Goal: Task Accomplishment & Management: Use online tool/utility

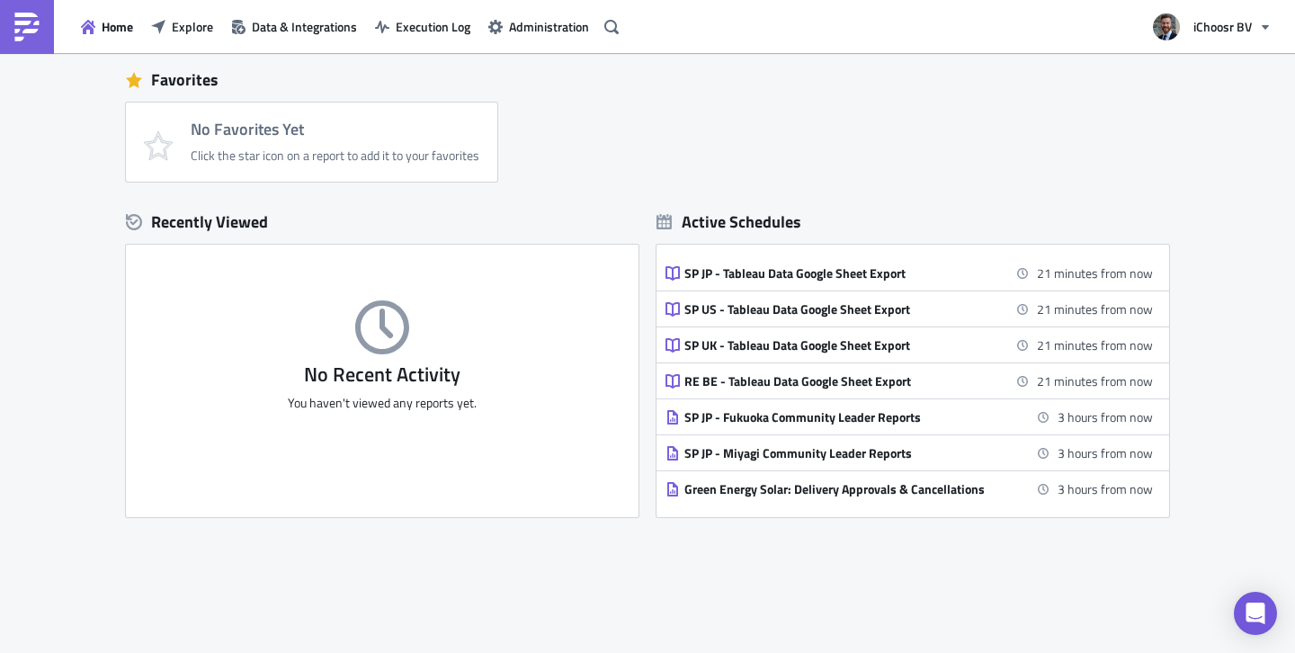
scroll to position [94, 0]
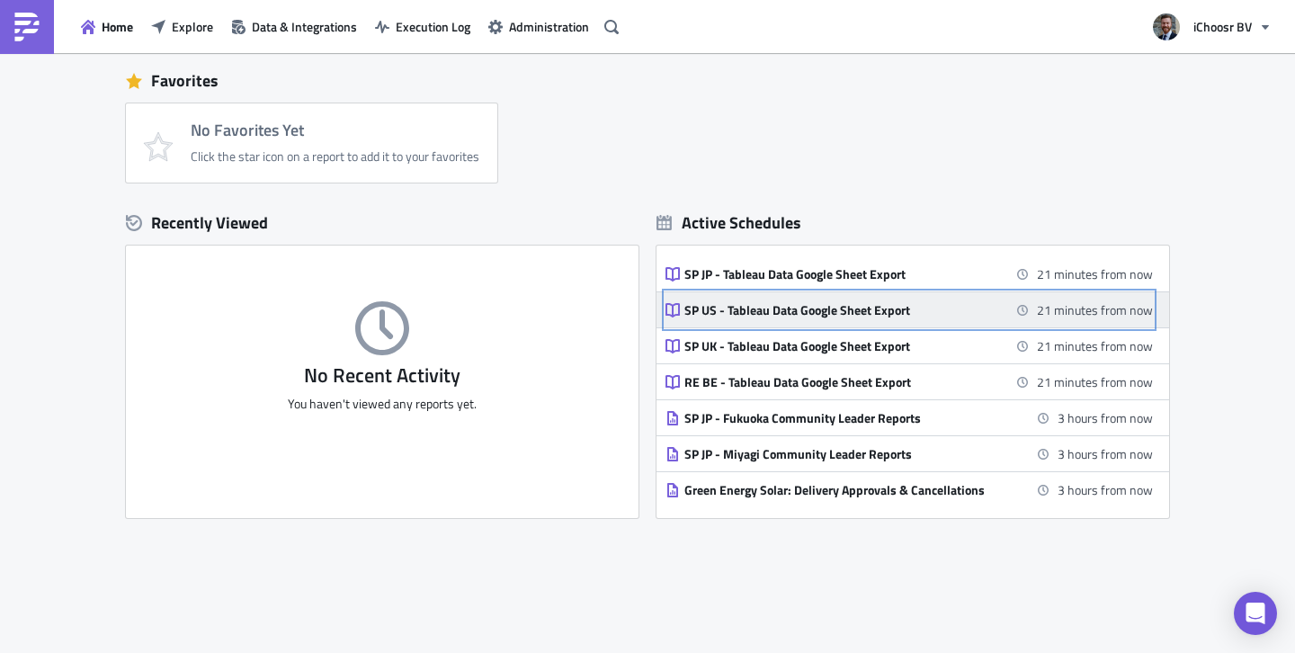
click at [728, 315] on div "SP US - Tableau Data Google Sheet Export" at bounding box center [841, 310] width 315 height 16
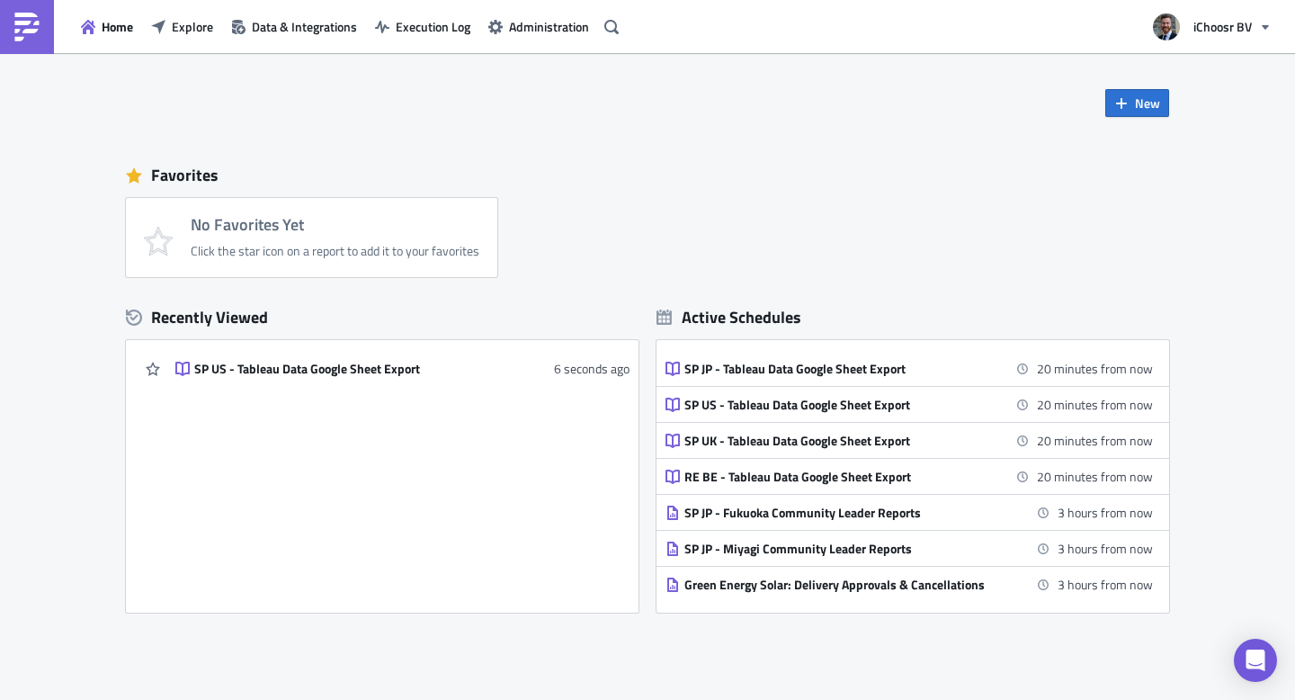
drag, startPoint x: 155, startPoint y: 79, endPoint x: 143, endPoint y: 77, distance: 11.8
click at [155, 79] on div "New Favorites No Favorites Yet Click the star icon on a report to add it to you…" at bounding box center [647, 332] width 1079 height 559
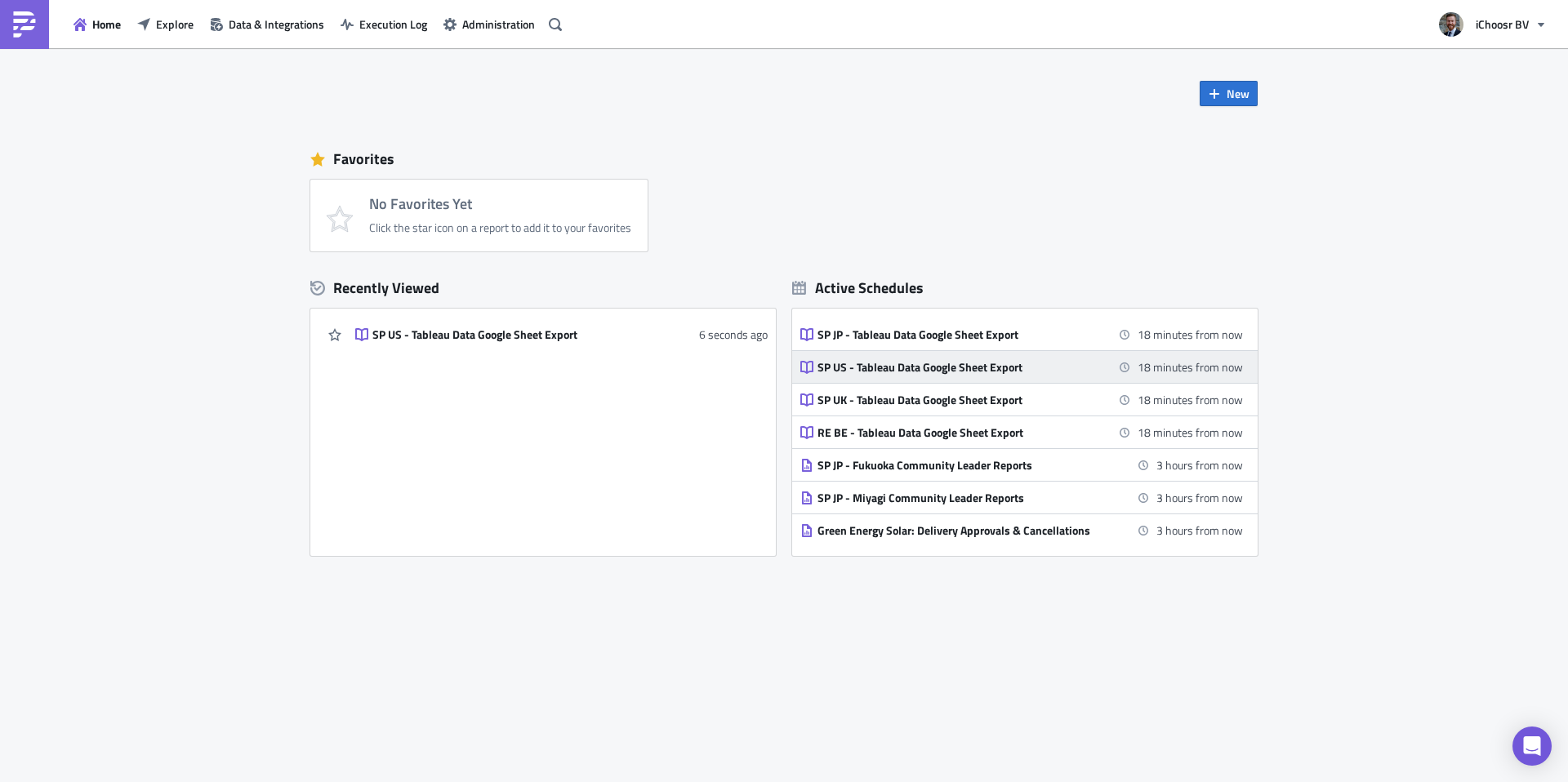
click at [842, 368] on div "SP US - Tableau Data Google Sheet Export" at bounding box center [960, 368] width 286 height 15
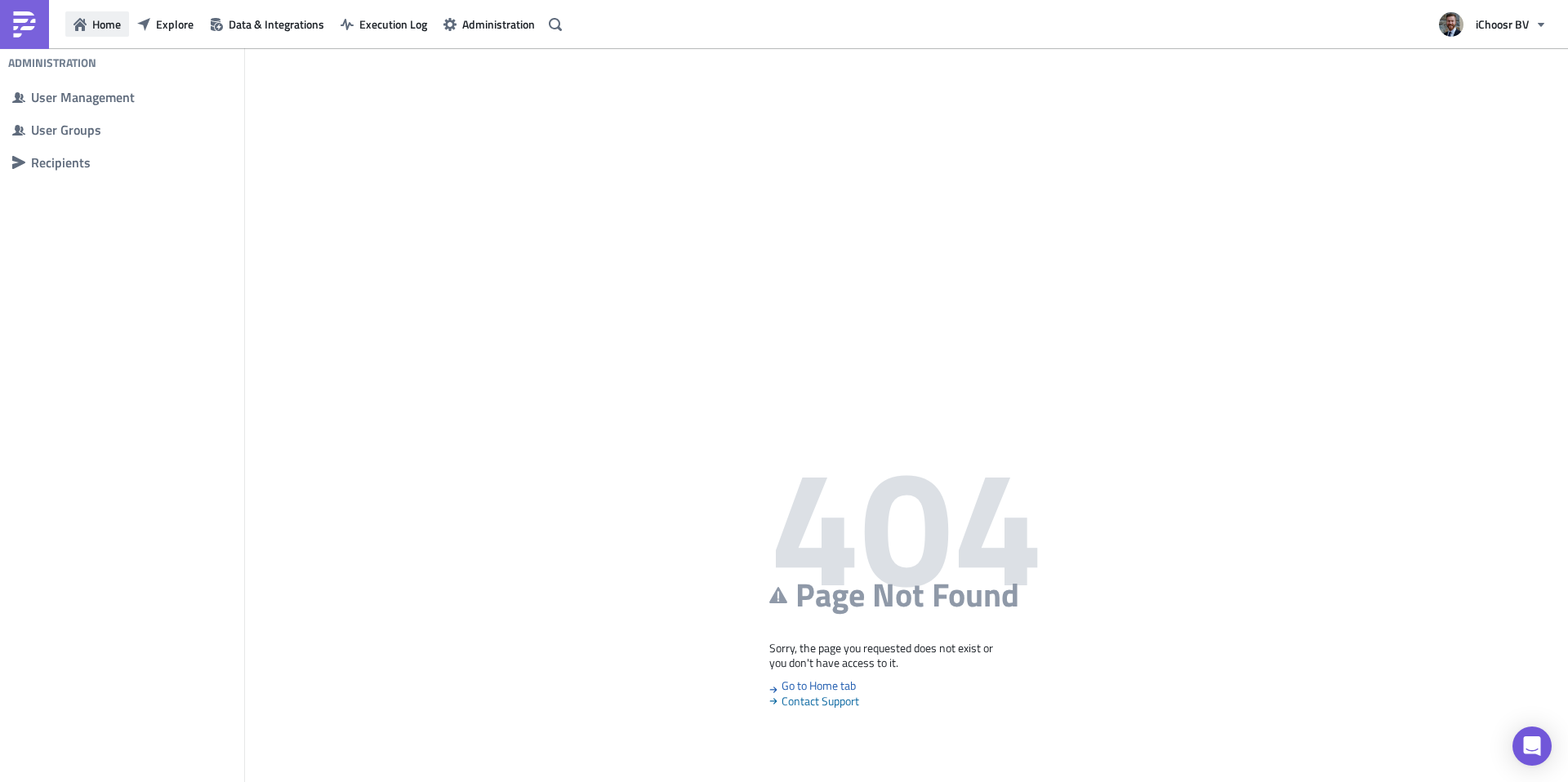
click at [111, 28] on span "Home" at bounding box center [106, 24] width 28 height 17
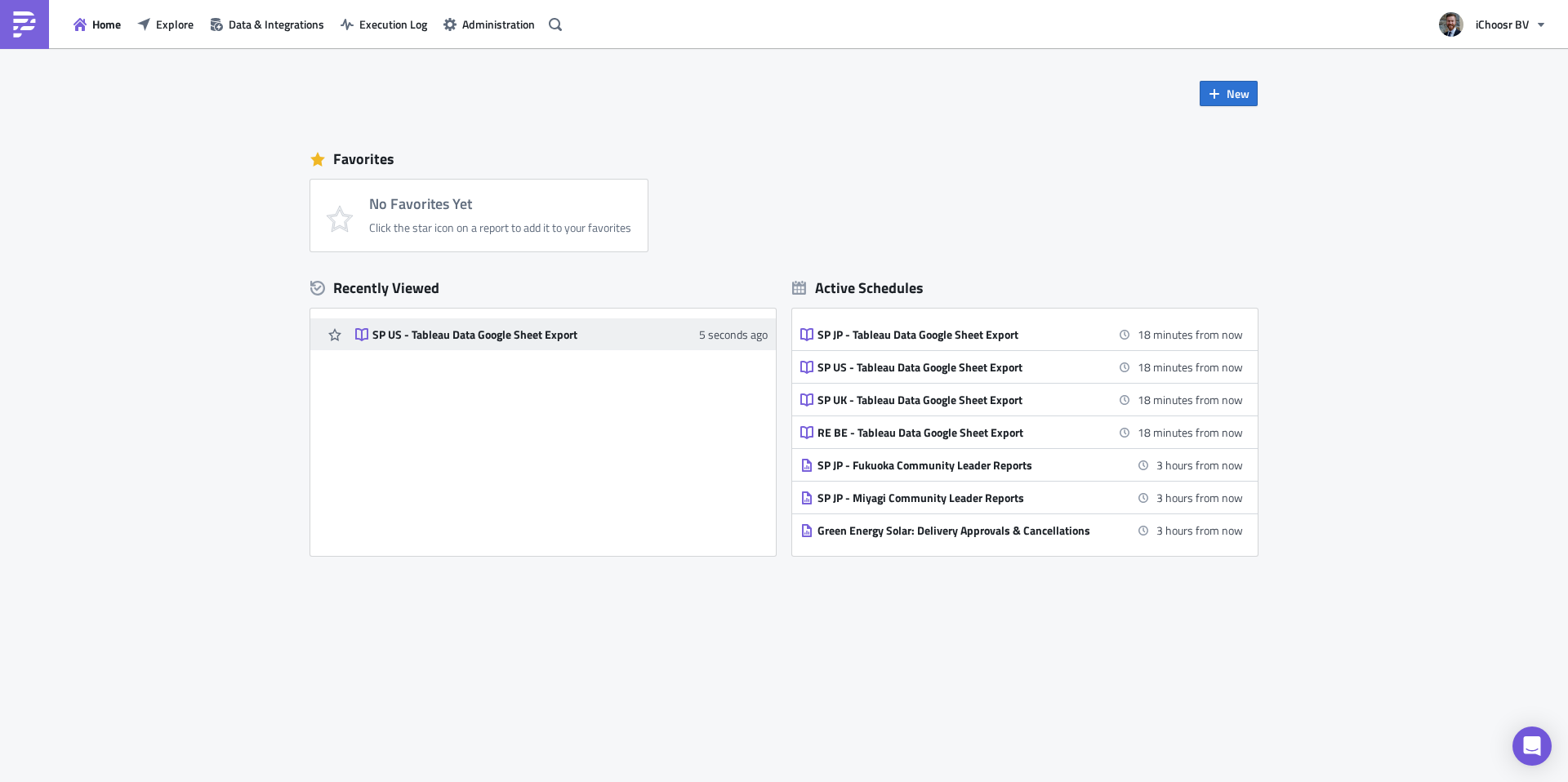
click at [427, 338] on div "SP US - Tableau Data Google Sheet Export" at bounding box center [515, 335] width 286 height 15
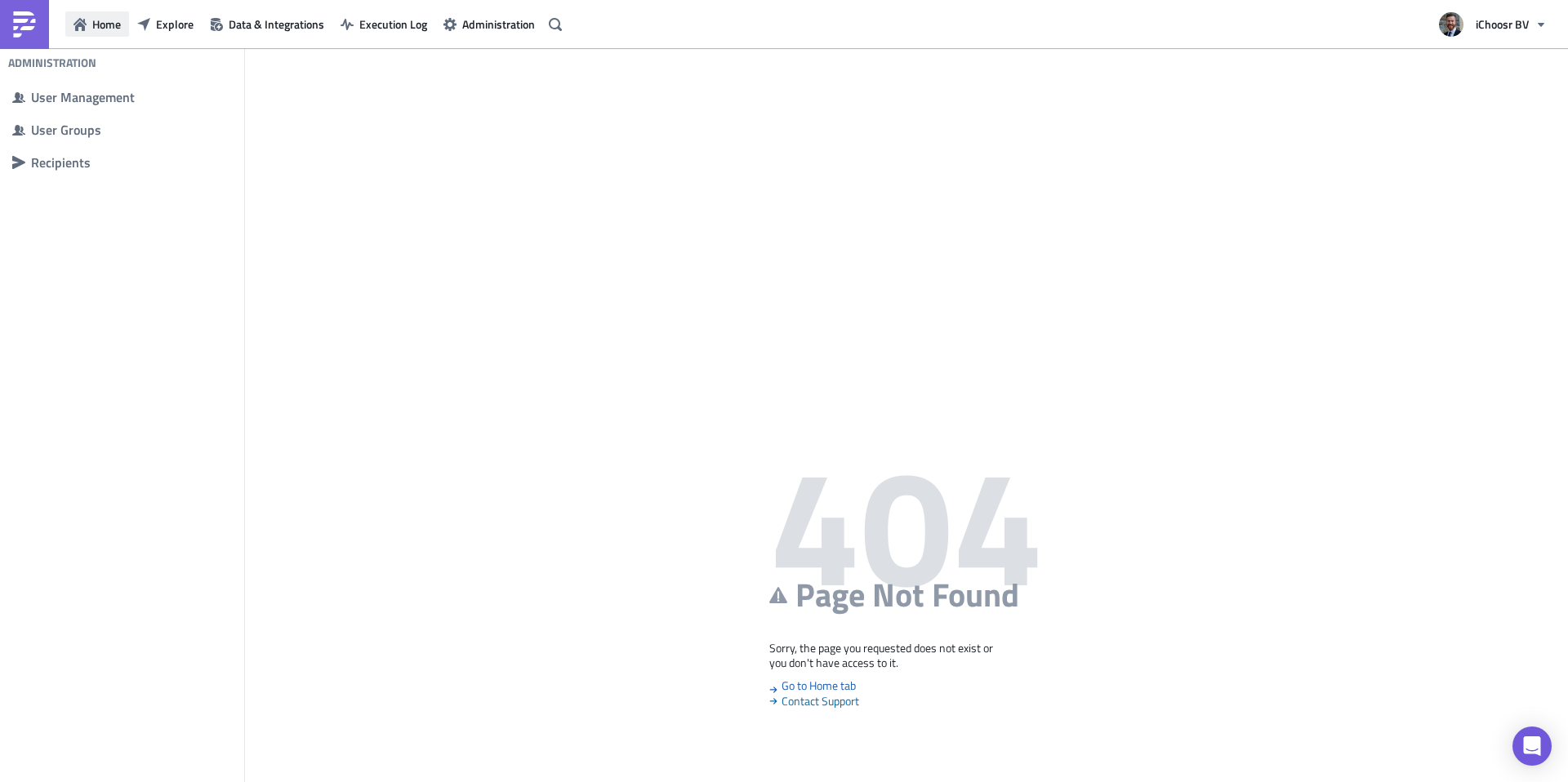
click at [114, 18] on span "Home" at bounding box center [106, 24] width 28 height 17
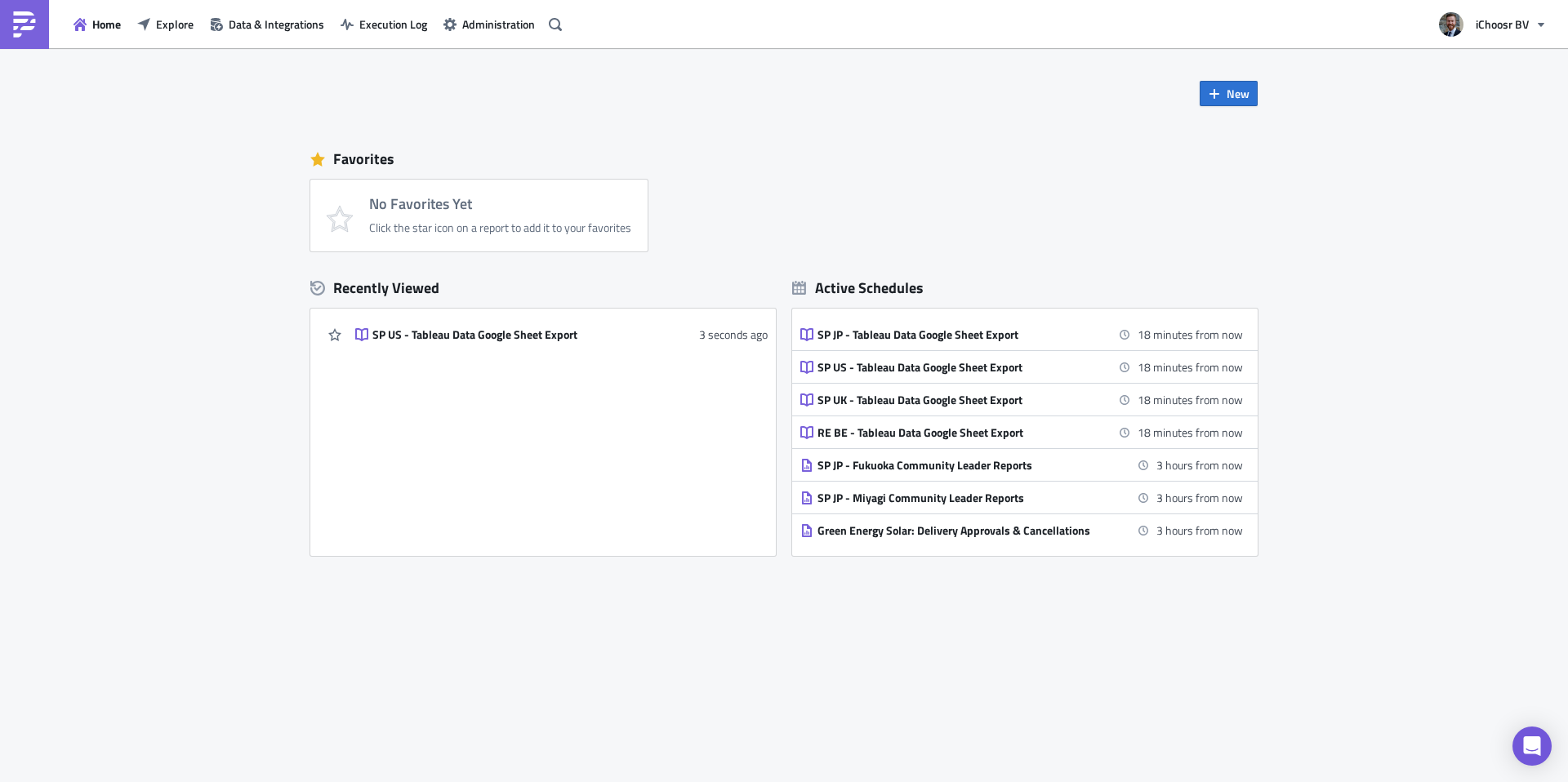
click at [20, 25] on img at bounding box center [25, 25] width 26 height 26
click at [1176, 95] on icon "button" at bounding box center [1215, 94] width 13 height 13
click at [1131, 117] on div "New Favorites No Favorites Yet Click the star icon on a report to add it to you…" at bounding box center [784, 333] width 980 height 570
click at [481, 331] on div "SP US - Tableau Data Google Sheet Export" at bounding box center [515, 335] width 286 height 15
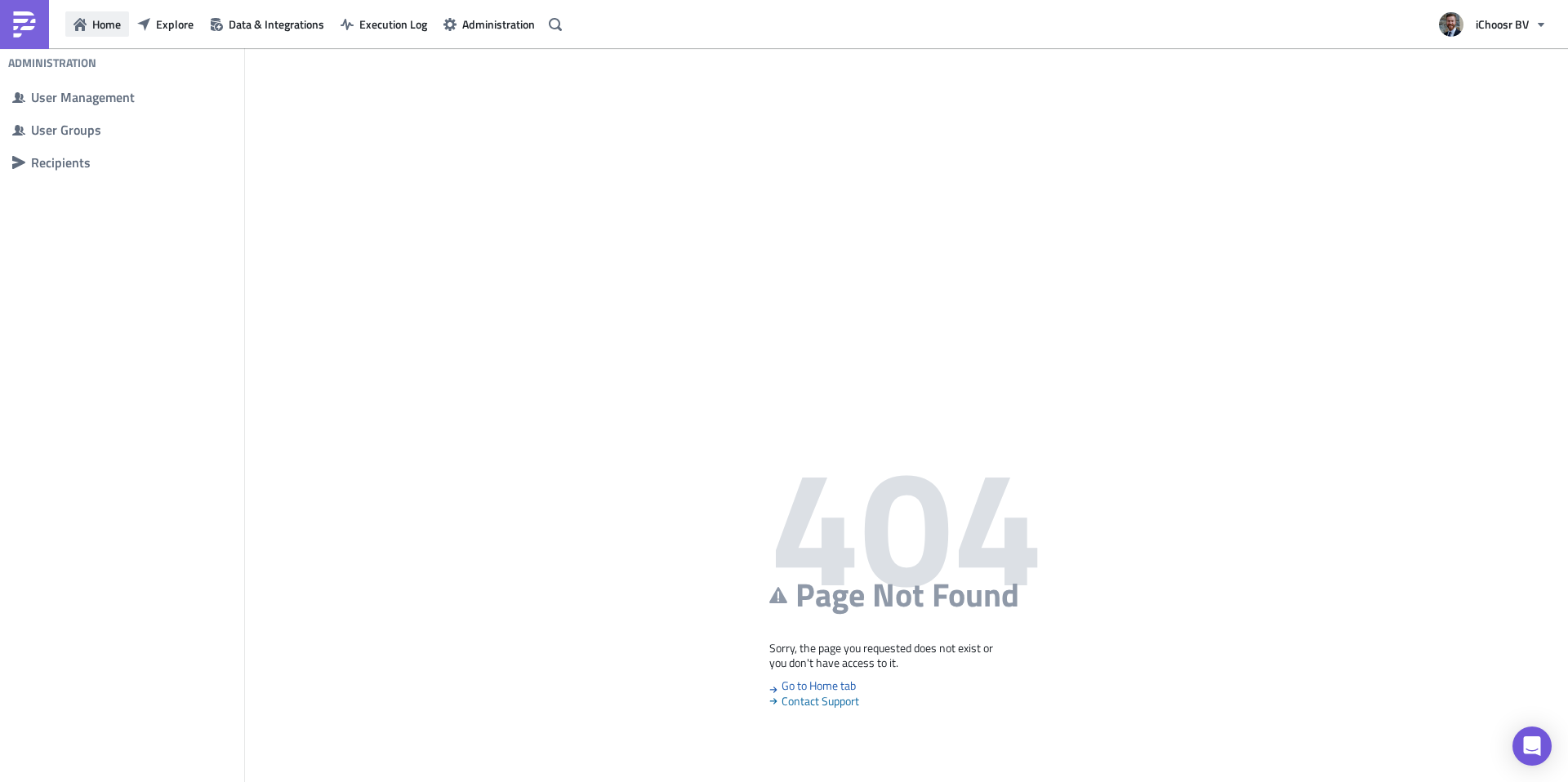
click at [101, 19] on span "Home" at bounding box center [106, 24] width 28 height 17
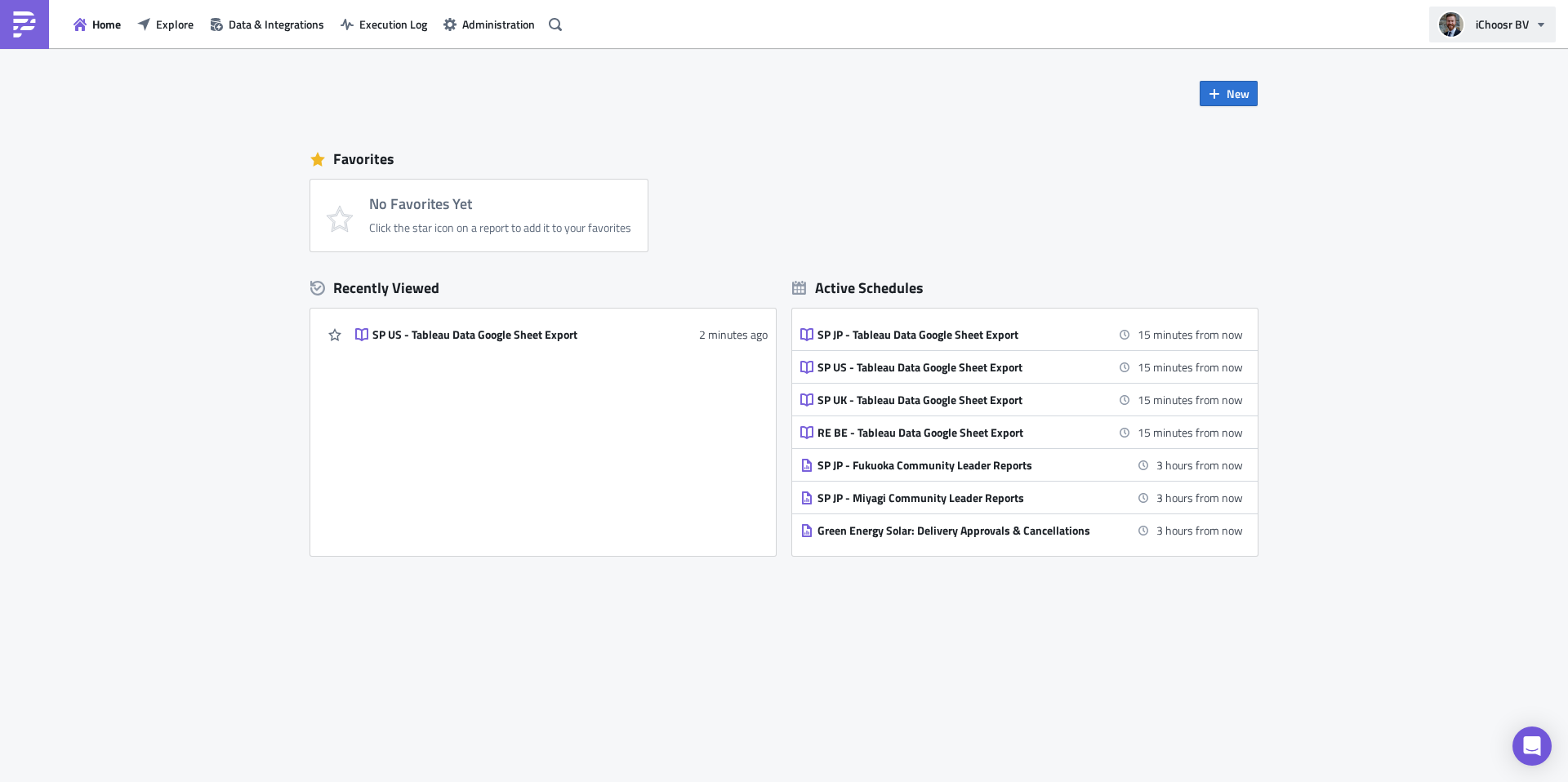
click at [1176, 31] on span "iChoosr BV" at bounding box center [1503, 24] width 53 height 17
click at [976, 106] on div "New Favorites No Favorites Yet Click the star icon on a report to add it to you…" at bounding box center [784, 333] width 980 height 570
click at [32, 28] on img at bounding box center [25, 25] width 26 height 26
click at [167, 23] on span "Explore" at bounding box center [174, 24] width 37 height 17
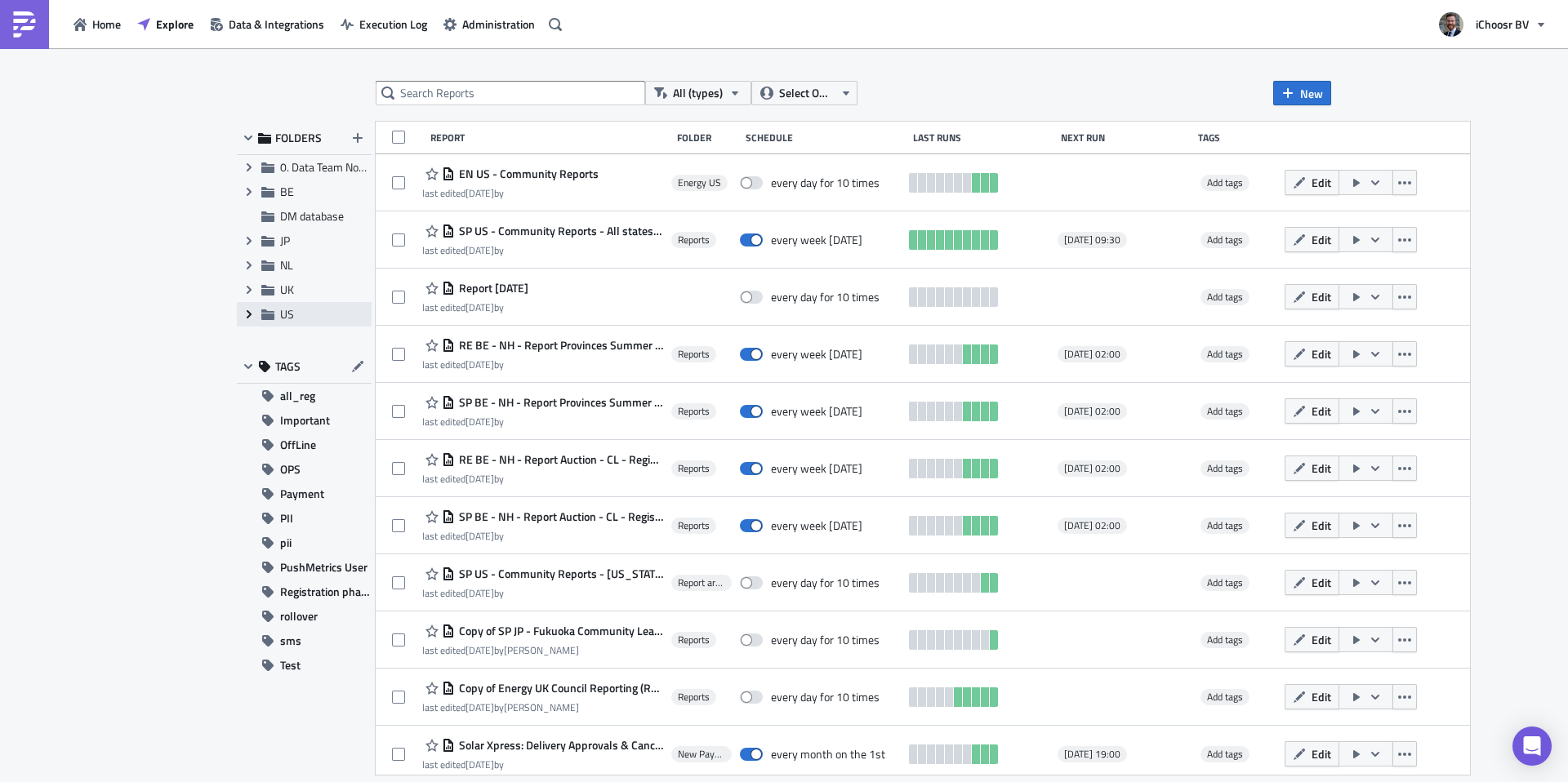
click at [252, 317] on icon "Expand group" at bounding box center [249, 314] width 13 height 13
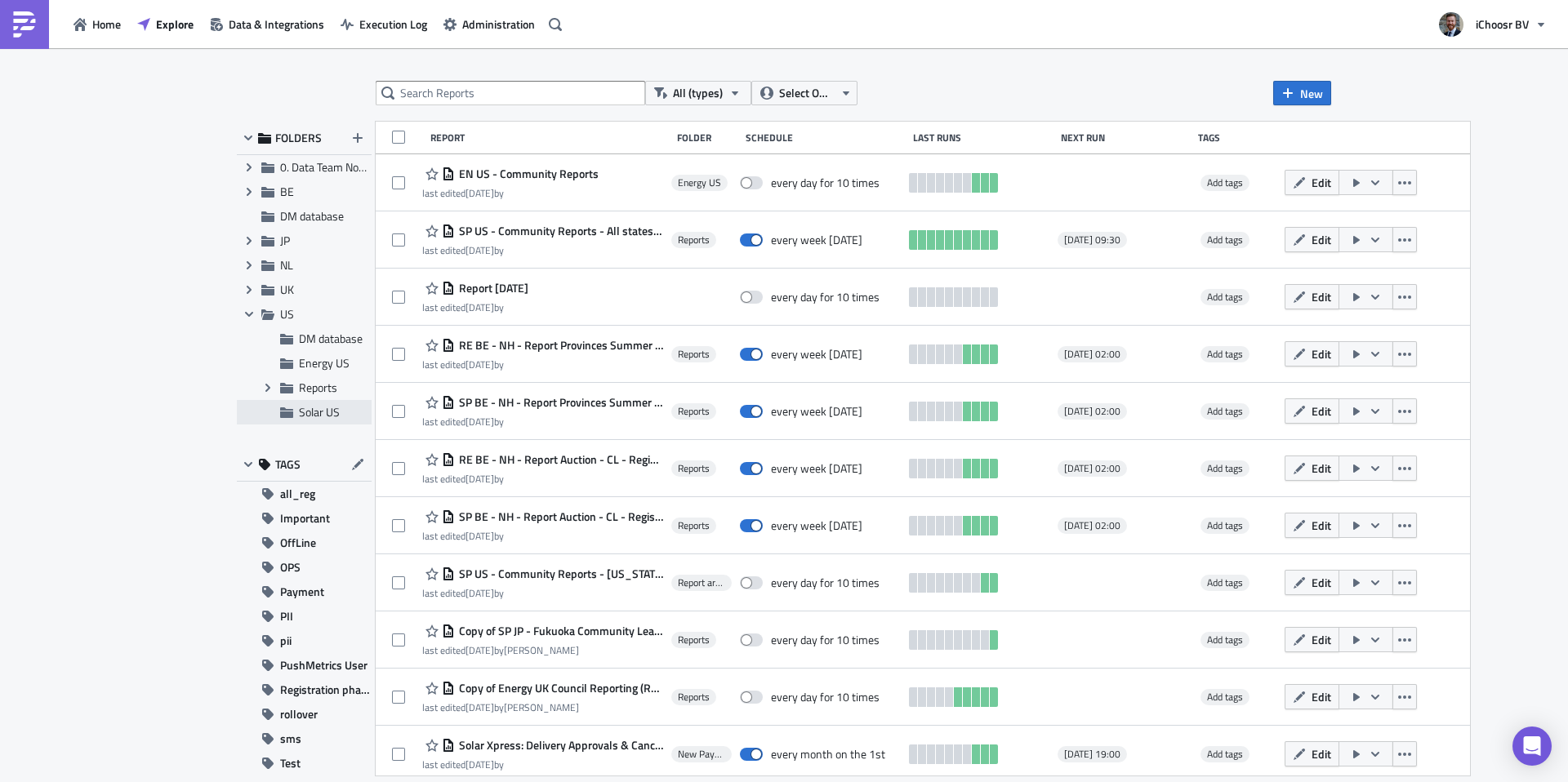
click at [299, 409] on span "Solar US" at bounding box center [319, 411] width 41 height 17
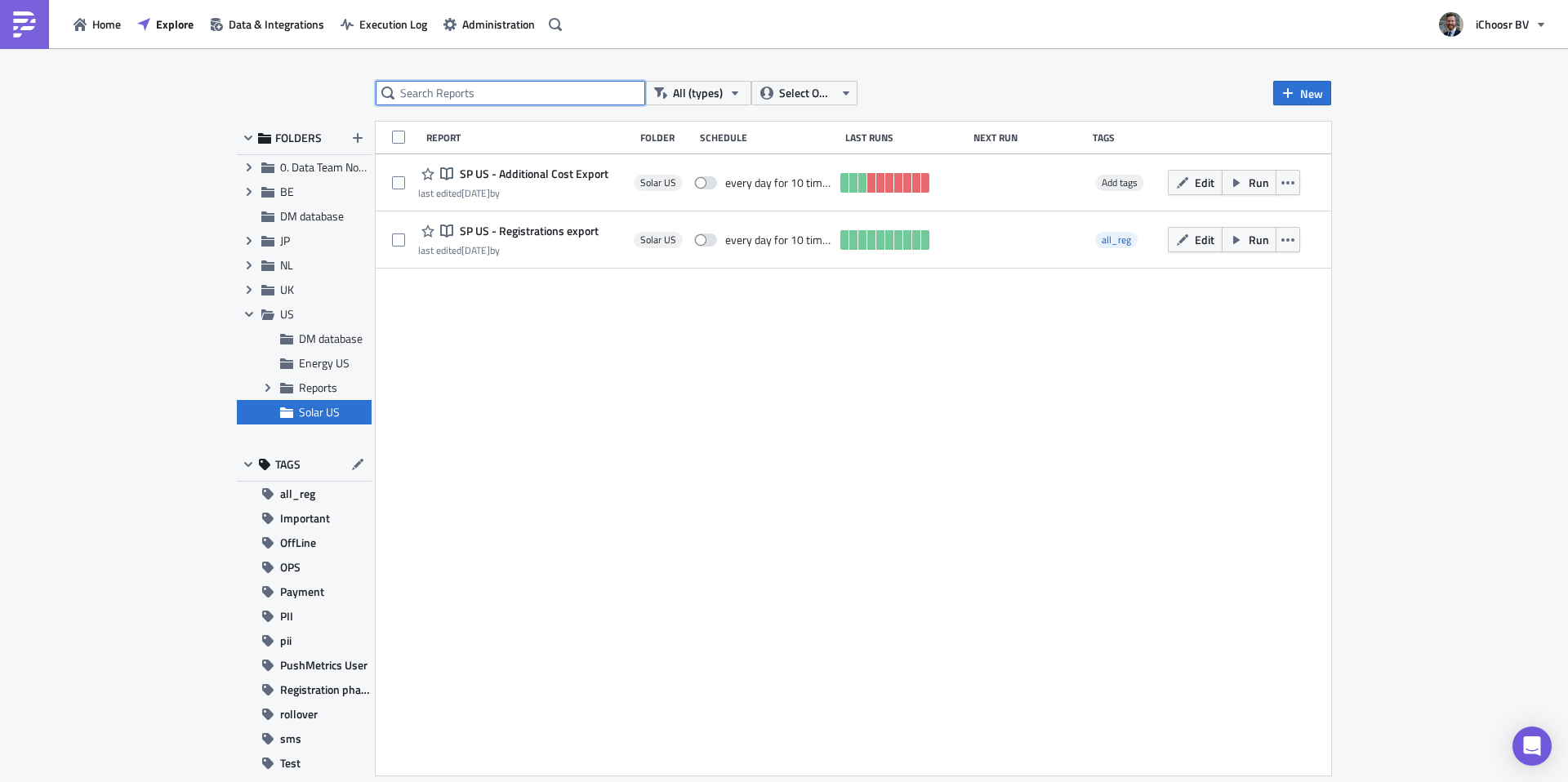
click at [452, 94] on input "text" at bounding box center [511, 93] width 270 height 25
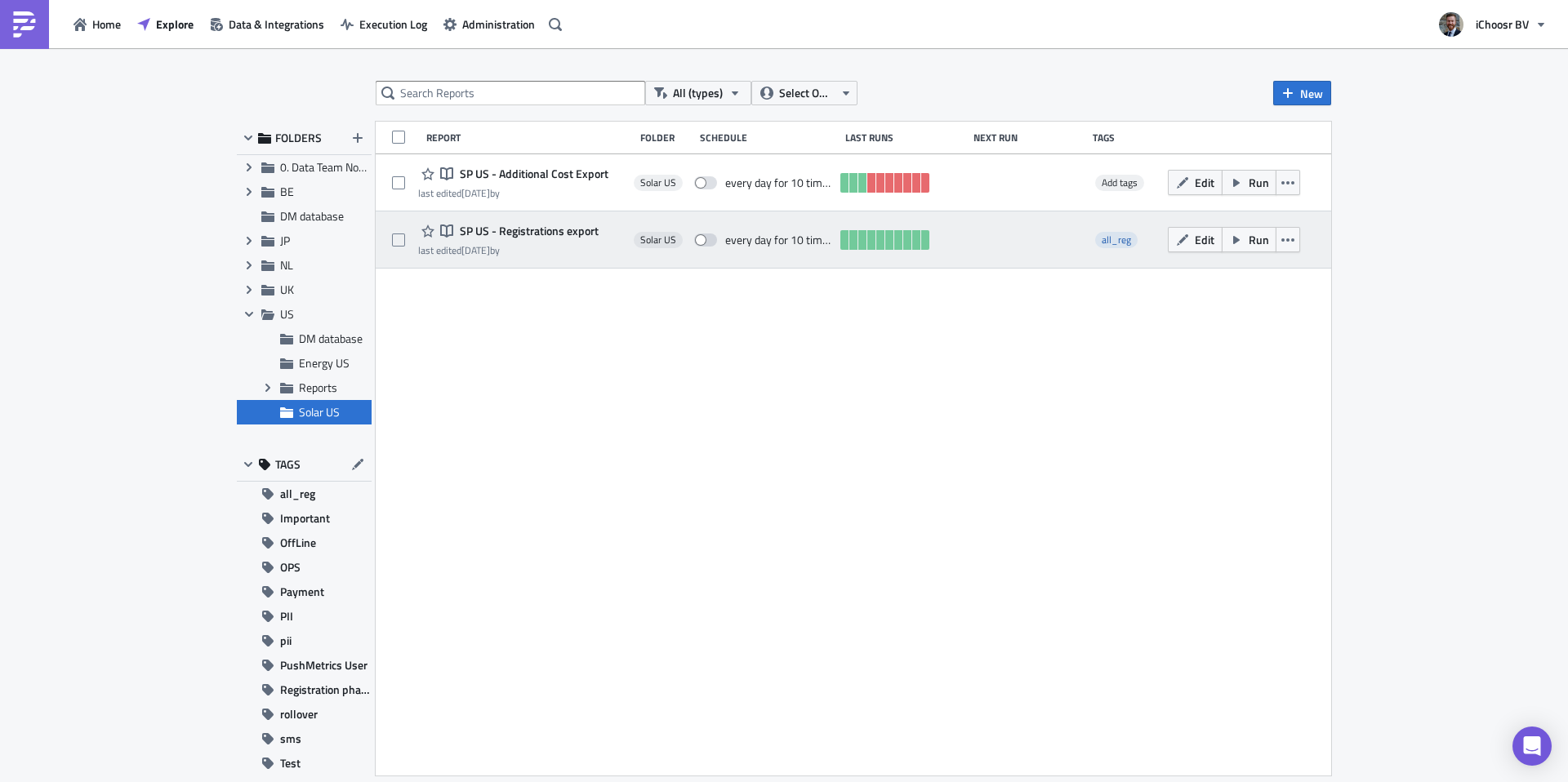
click at [562, 225] on span "SP US - Registrations export" at bounding box center [527, 231] width 143 height 15
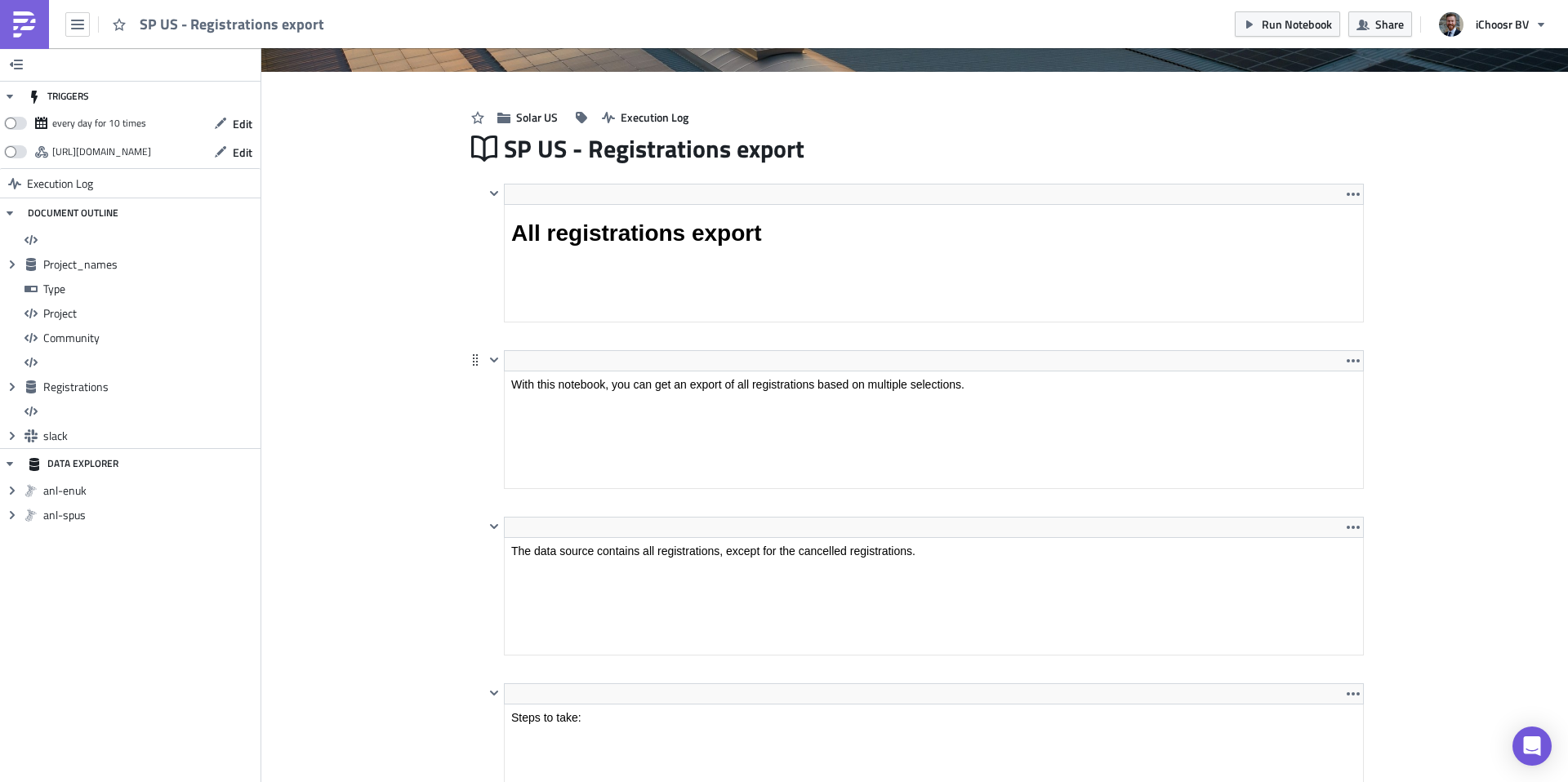
scroll to position [187, 878]
click at [725, 371] on html "With this notebook, you can get an export of all registrations based on multipl…" at bounding box center [934, 384] width 858 height 26
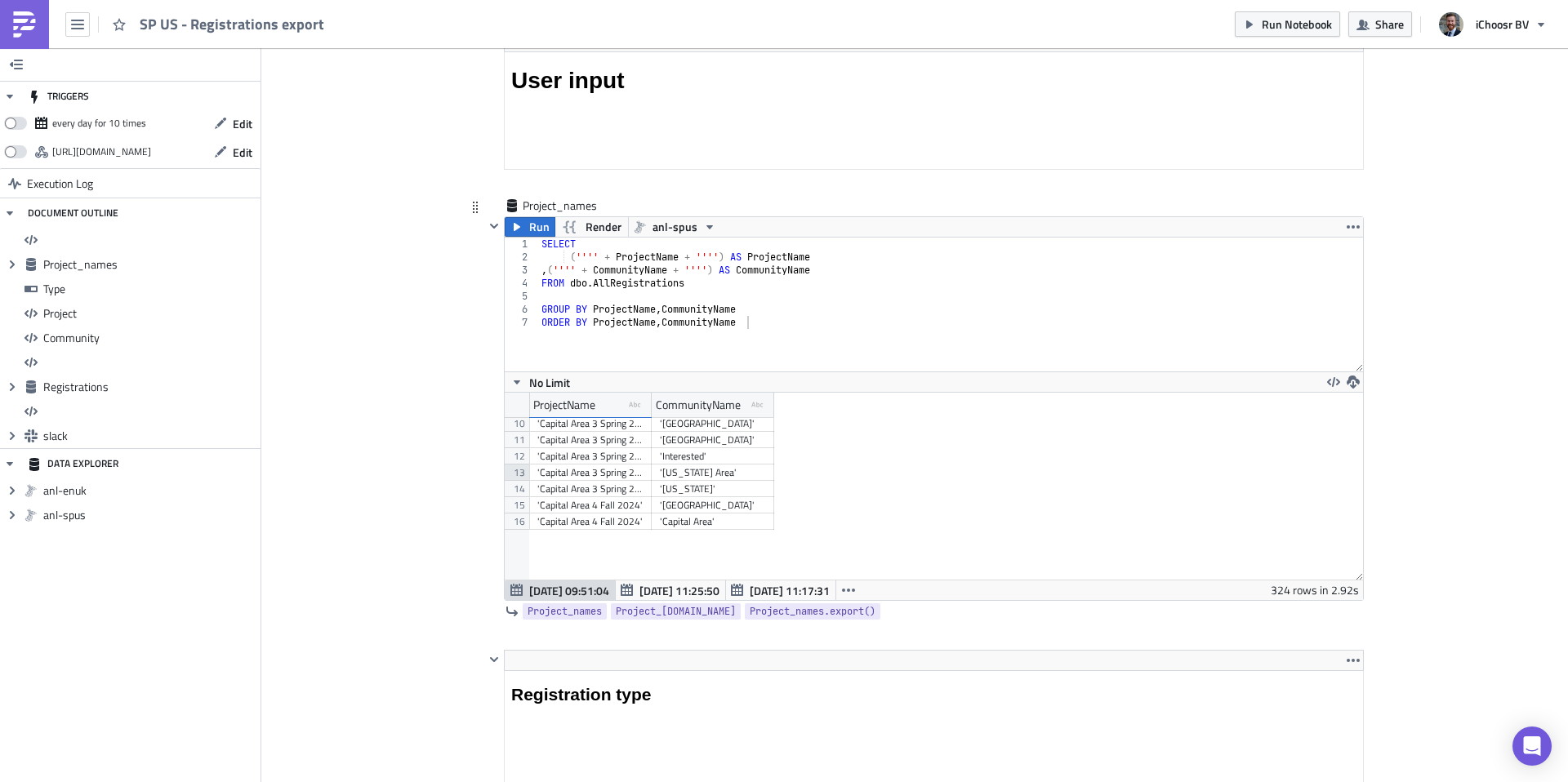
scroll to position [241, 0]
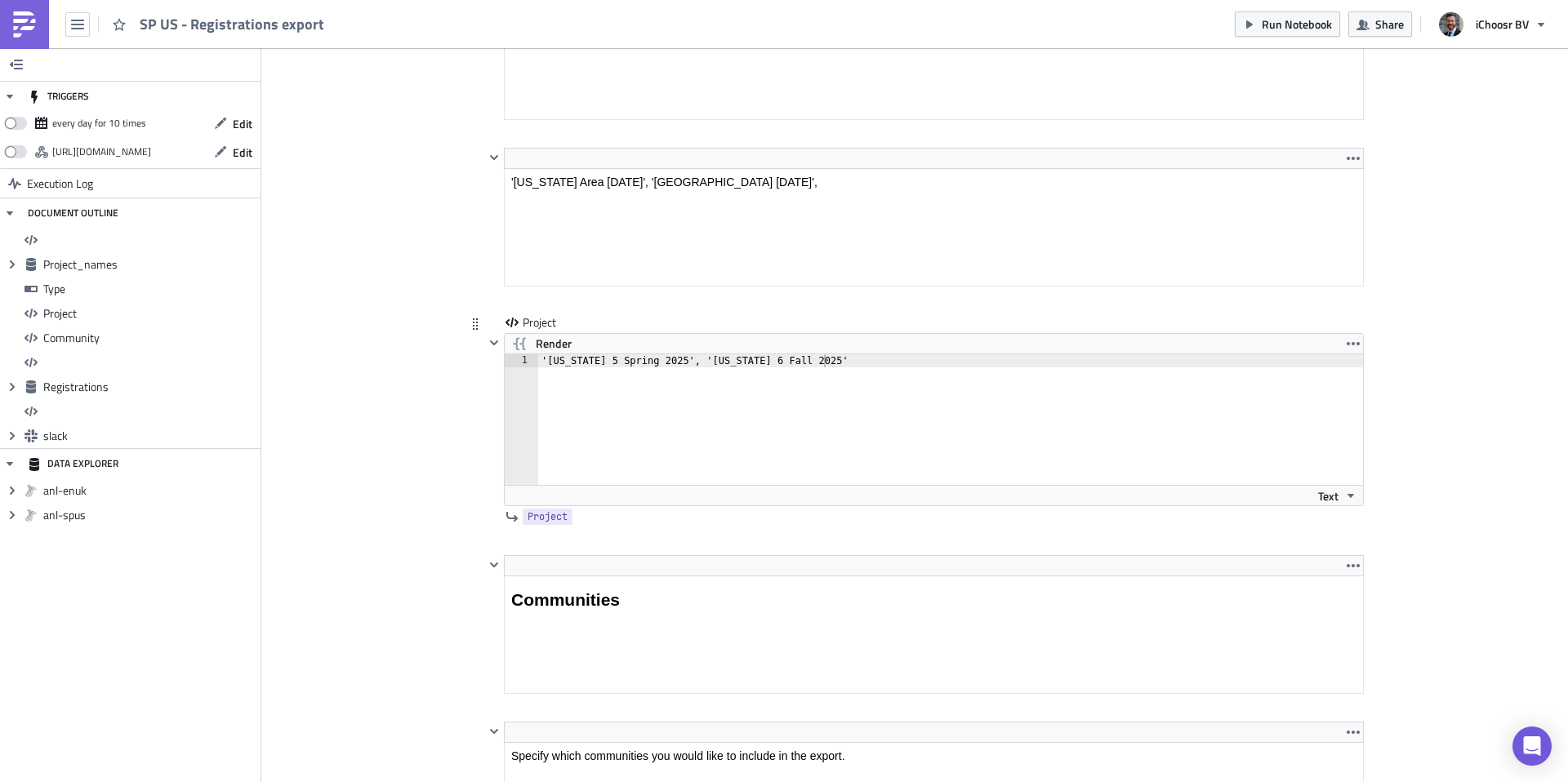
type textarea "'[US_STATE] 5 Spring 2025', '[US_STATE] 6 Fall 2025'"
click at [593, 421] on div "'[US_STATE] 5 Spring 2025', '[US_STATE] 6 Fall 2025'" at bounding box center [961, 432] width 845 height 157
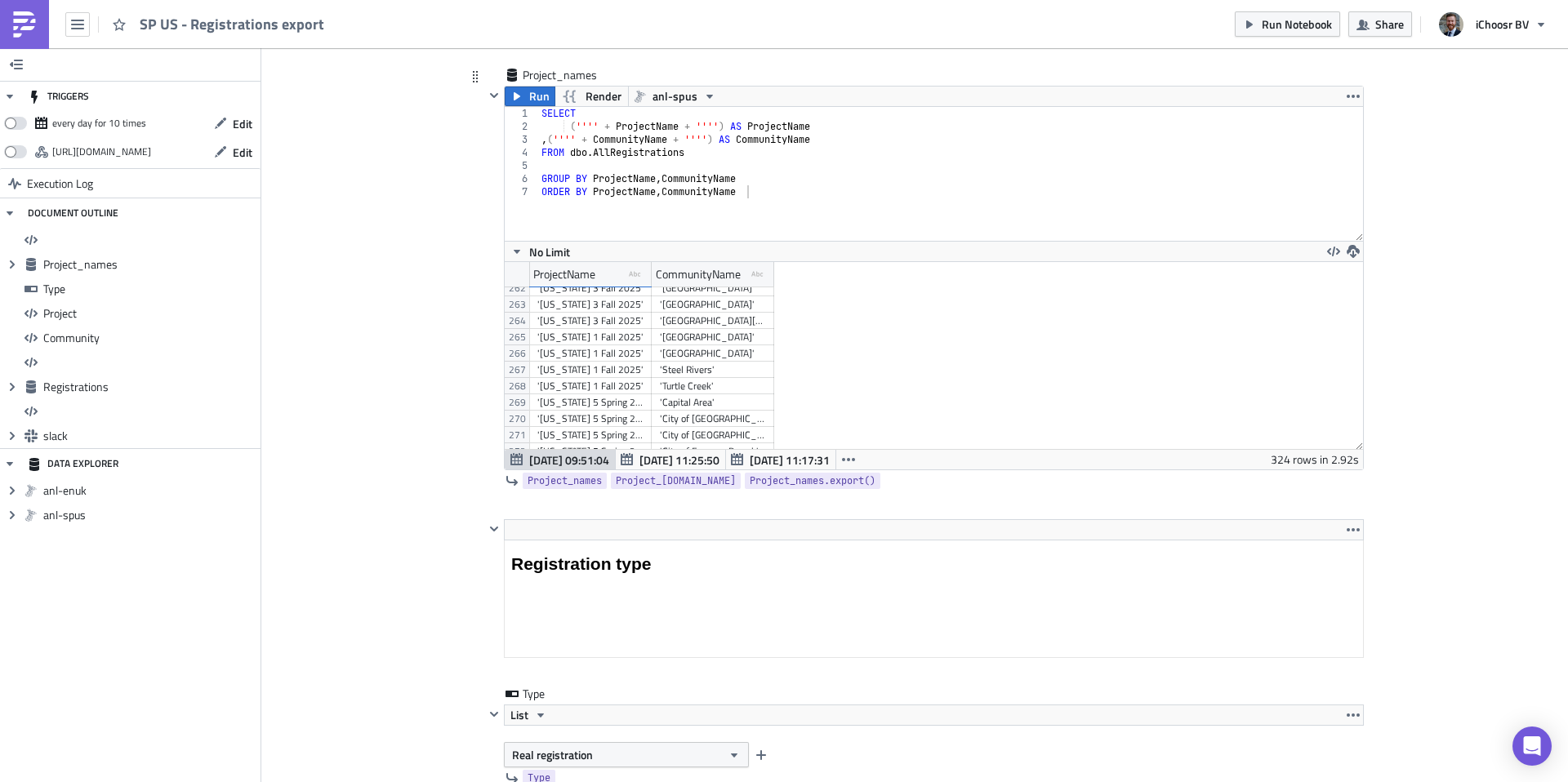
click at [592, 336] on div "'[US_STATE] 1 Fall 2025'" at bounding box center [590, 337] width 106 height 16
click at [587, 358] on div "'[US_STATE] 1 Fall 2025'" at bounding box center [590, 353] width 106 height 16
click at [592, 374] on div "'[US_STATE] 1 Fall 2025'" at bounding box center [590, 370] width 106 height 16
click at [599, 392] on div "'[US_STATE] 1 Fall 2025'" at bounding box center [590, 386] width 106 height 16
click at [608, 338] on div "'[US_STATE] 1 Fall 2025'" at bounding box center [590, 337] width 106 height 16
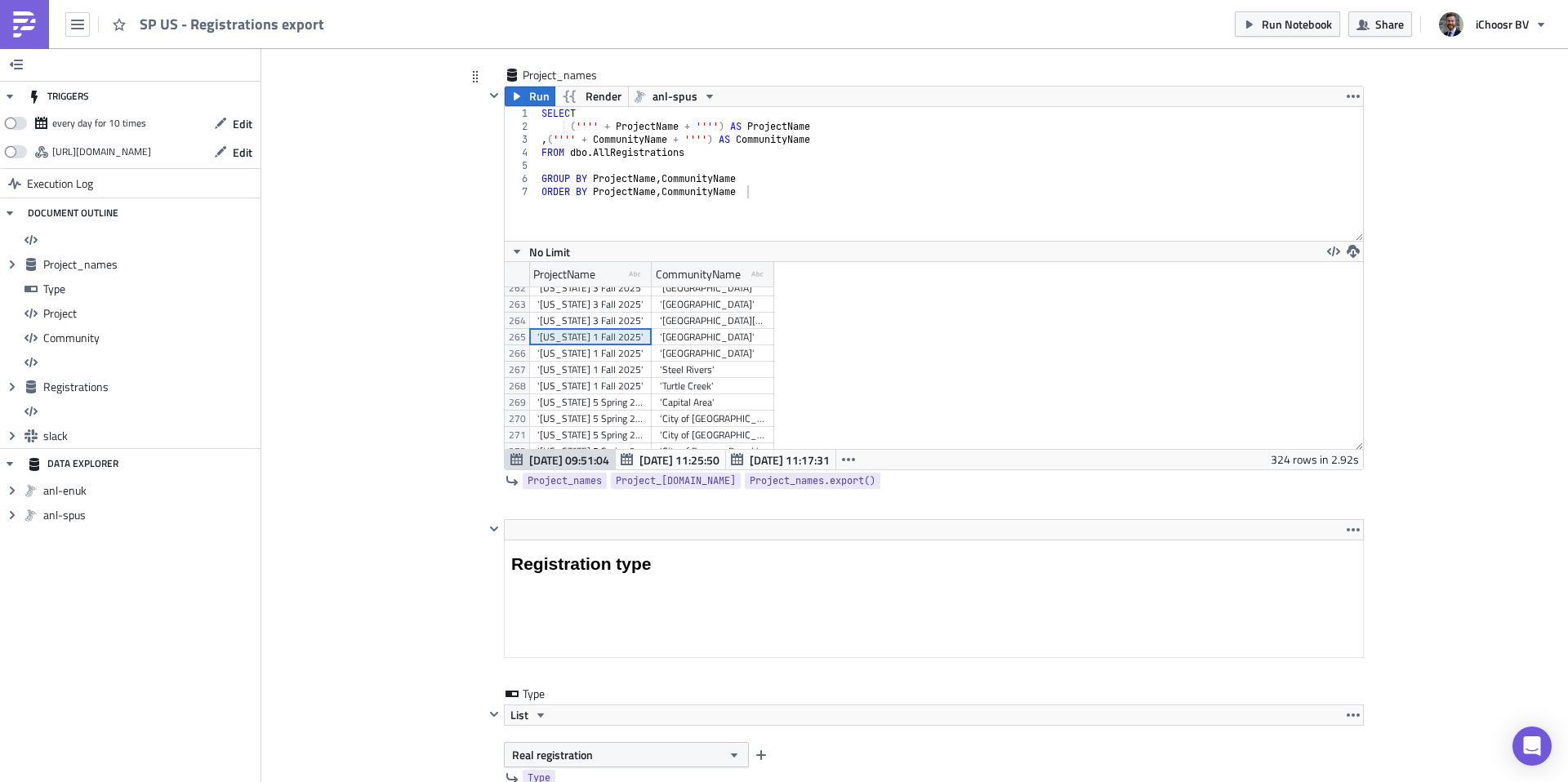
click at [607, 339] on div "'[US_STATE] 1 Fall 2025'" at bounding box center [590, 337] width 106 height 16
click at [610, 354] on div "'[US_STATE] 1 Fall 2025'" at bounding box center [590, 353] width 106 height 16
click at [610, 340] on div "'[US_STATE] 1 Fall 2025'" at bounding box center [590, 337] width 106 height 16
drag, startPoint x: 651, startPoint y: 272, endPoint x: 819, endPoint y: 269, distance: 168.0
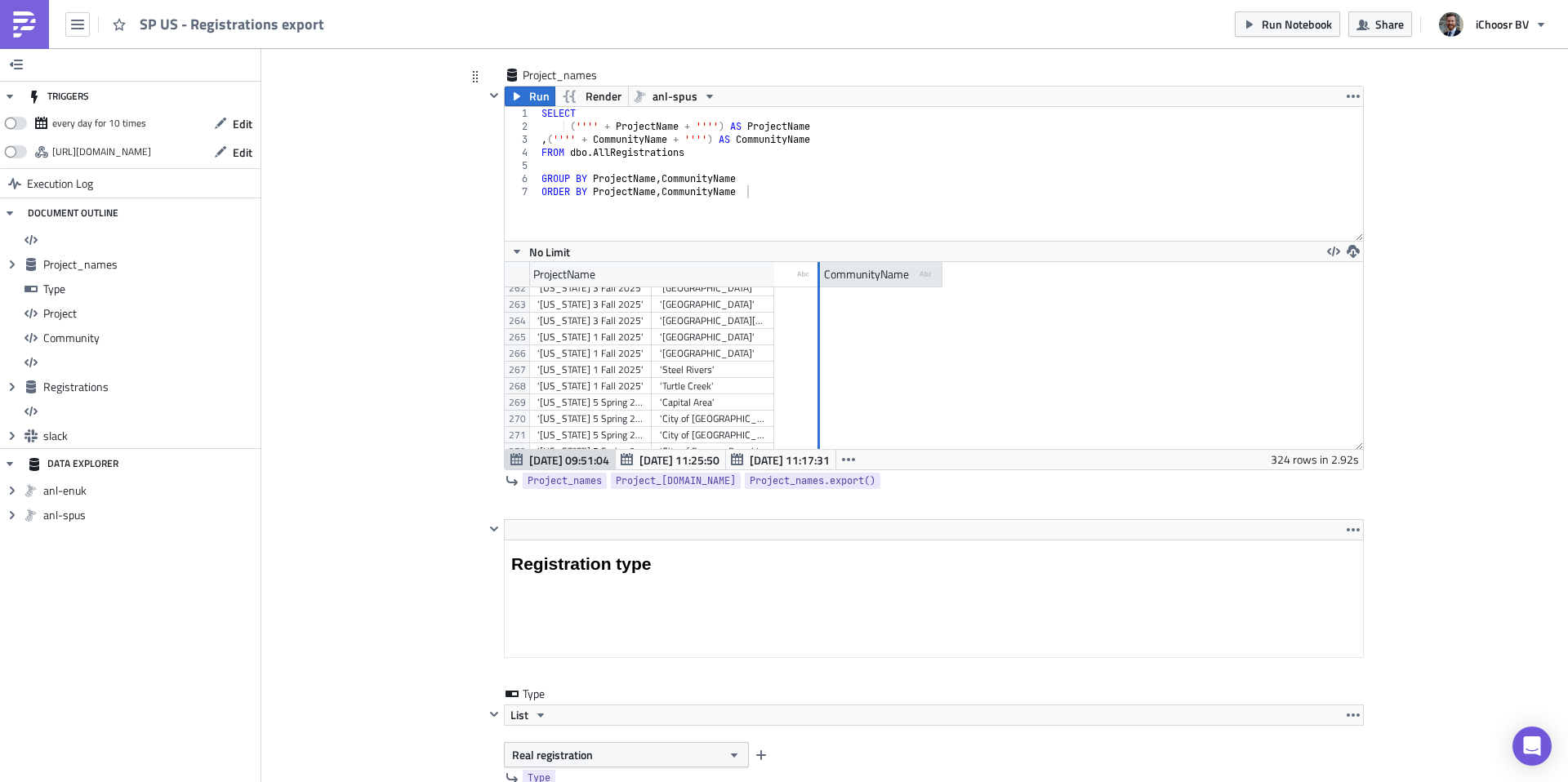
click at [819, 269] on div at bounding box center [819, 275] width 3 height 25
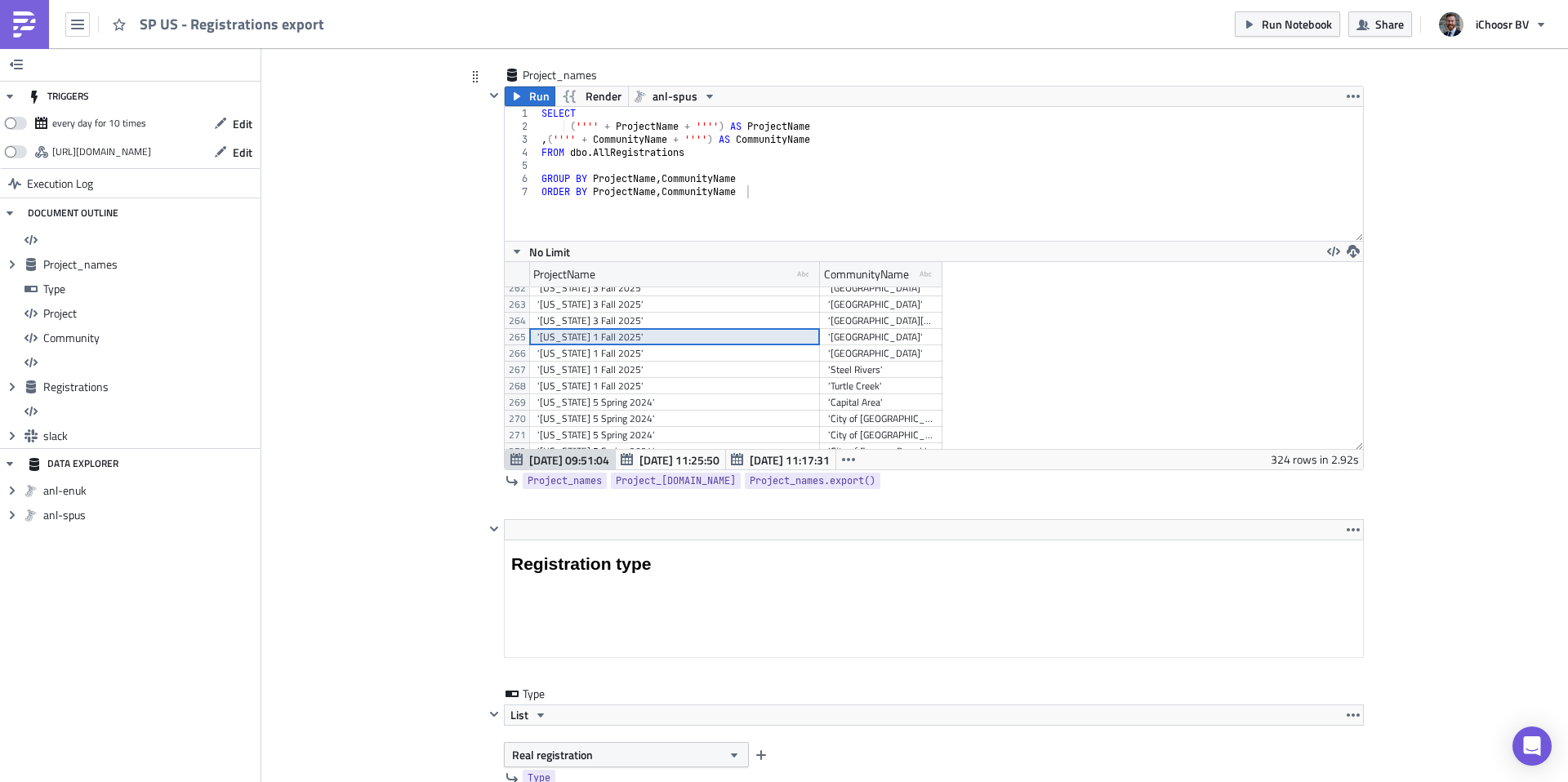
click at [623, 354] on div "'[US_STATE] 1 Fall 2025'" at bounding box center [675, 353] width 274 height 16
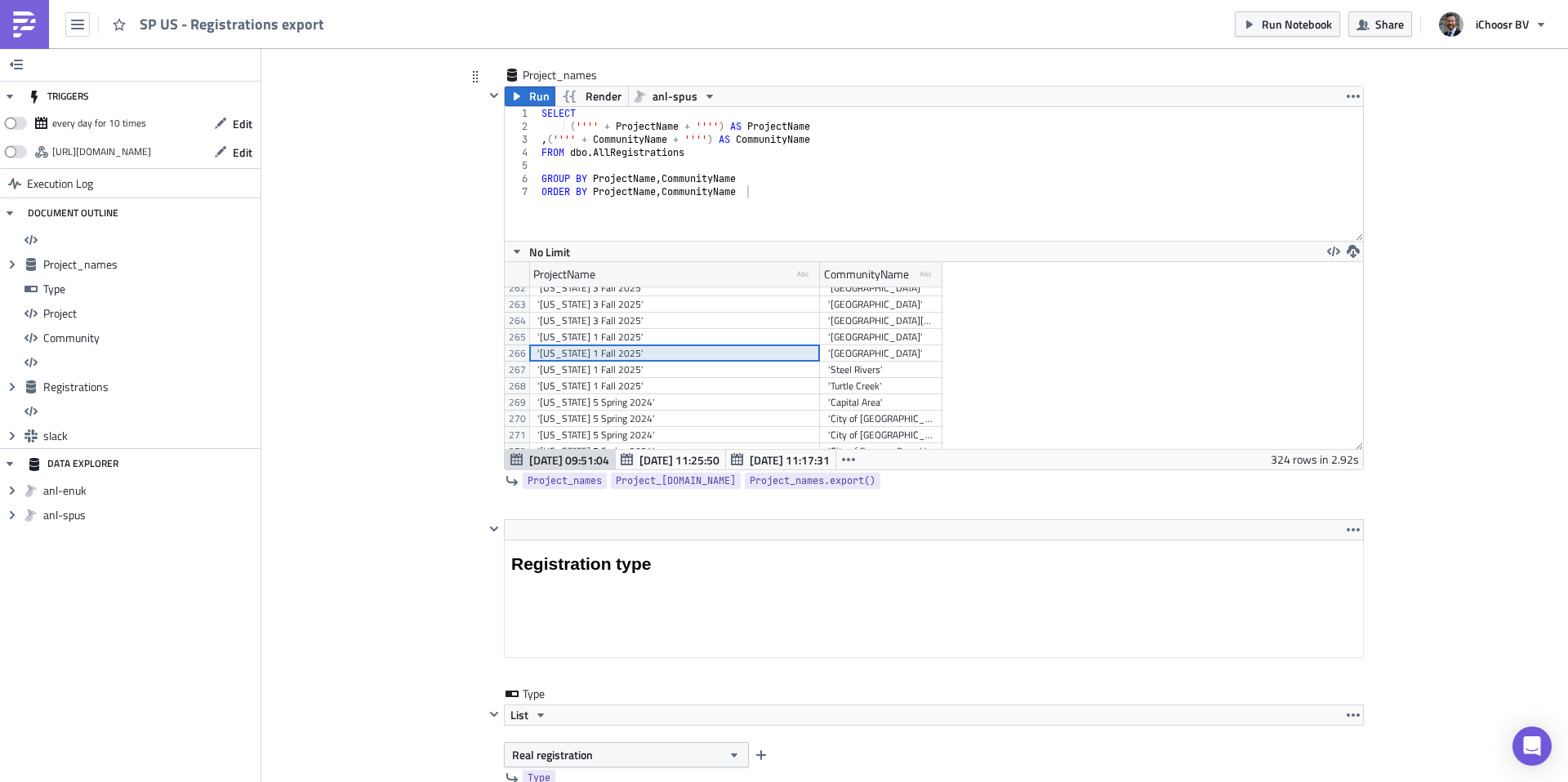
click at [627, 343] on div "'[US_STATE] 1 Fall 2025'" at bounding box center [675, 337] width 274 height 16
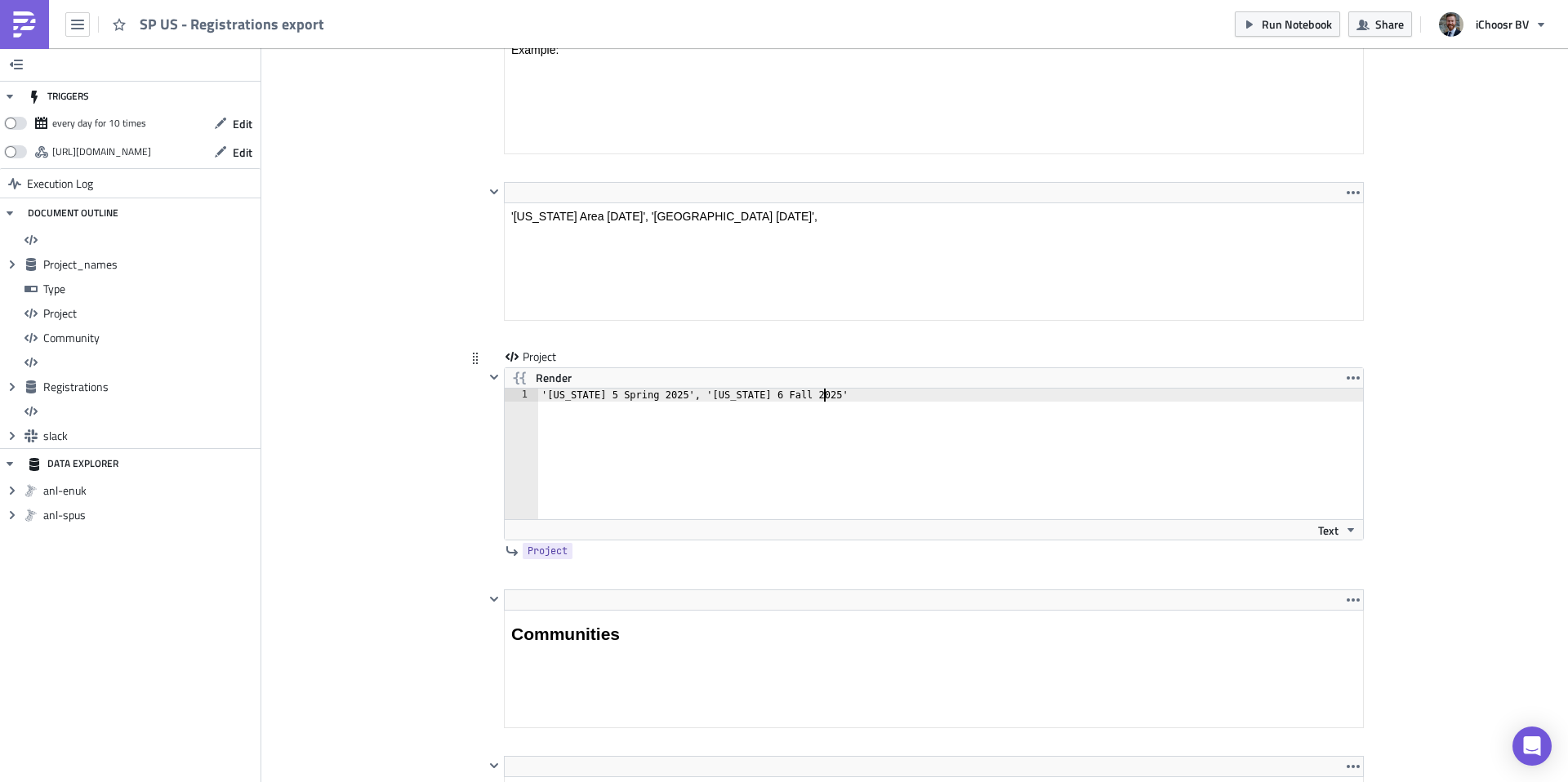
click at [584, 419] on div "'[US_STATE] 5 Spring 2025', '[US_STATE] 6 Fall 2025'" at bounding box center [961, 467] width 845 height 157
drag, startPoint x: 835, startPoint y: 396, endPoint x: 513, endPoint y: 393, distance: 322.0
click at [519, 399] on div "'[US_STATE] 5 Spring 2025', '[US_STATE] 6 Fall 2025' 1 '[US_STATE] 5 Spring 202…" at bounding box center [934, 454] width 858 height 131
paste textarea "'[US_STATE] 1 Fall 2025'"
type textarea "'[US_STATE] 1 Fall 2025'"
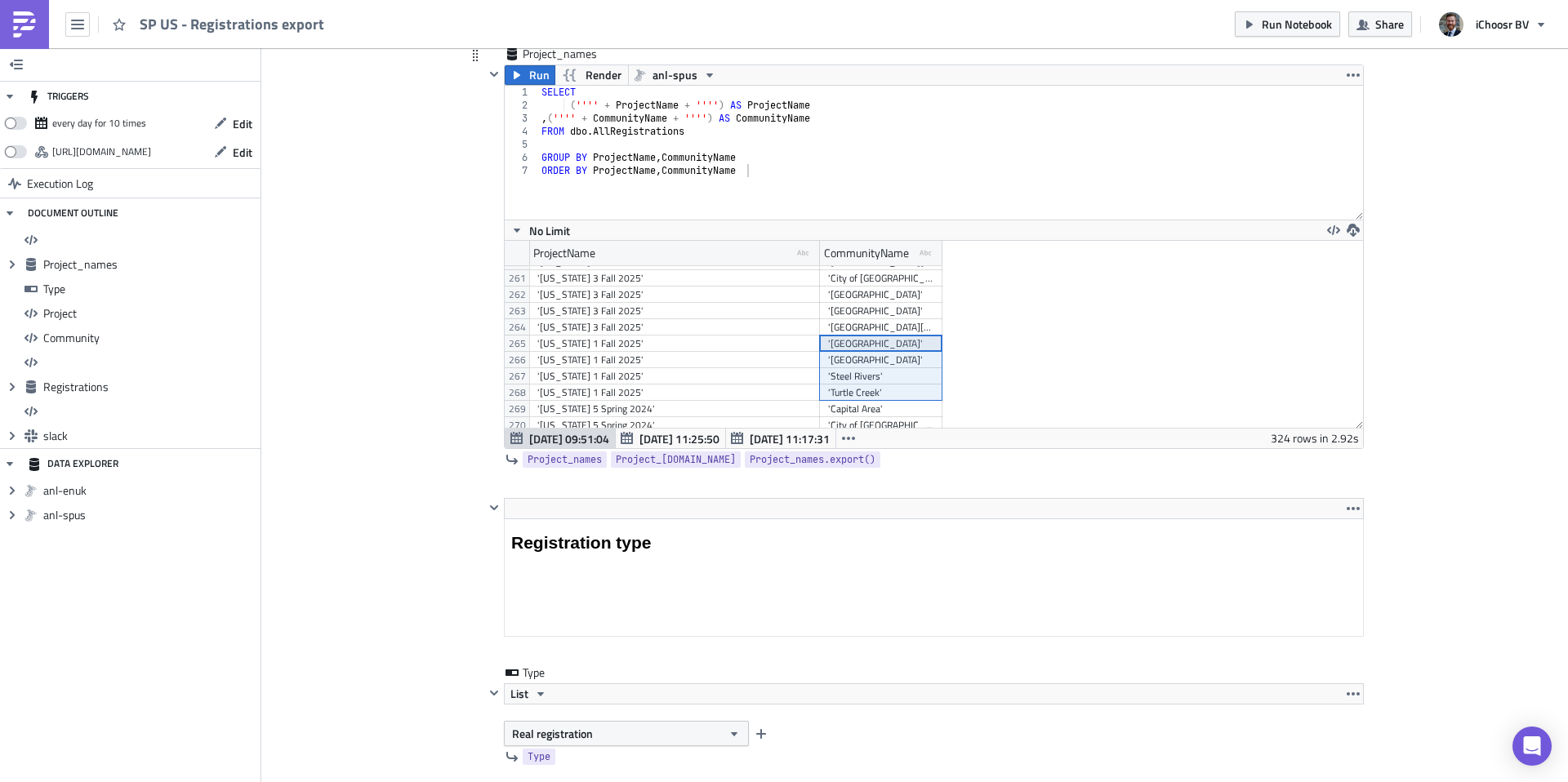
drag, startPoint x: 853, startPoint y: 344, endPoint x: 851, endPoint y: 396, distance: 52.0
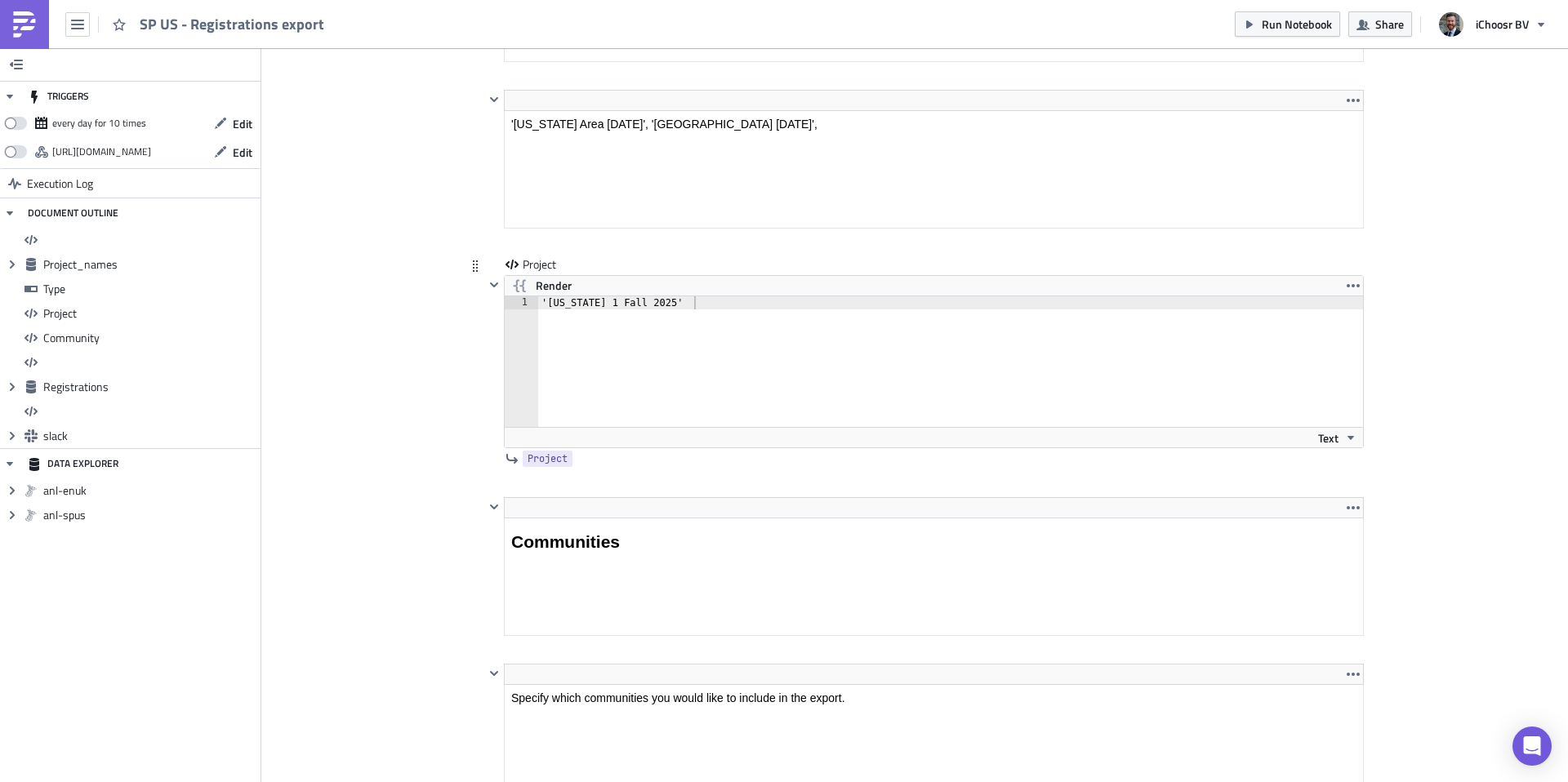
click at [593, 363] on div "'[US_STATE] 1 Fall 2025'" at bounding box center [960, 374] width 844 height 157
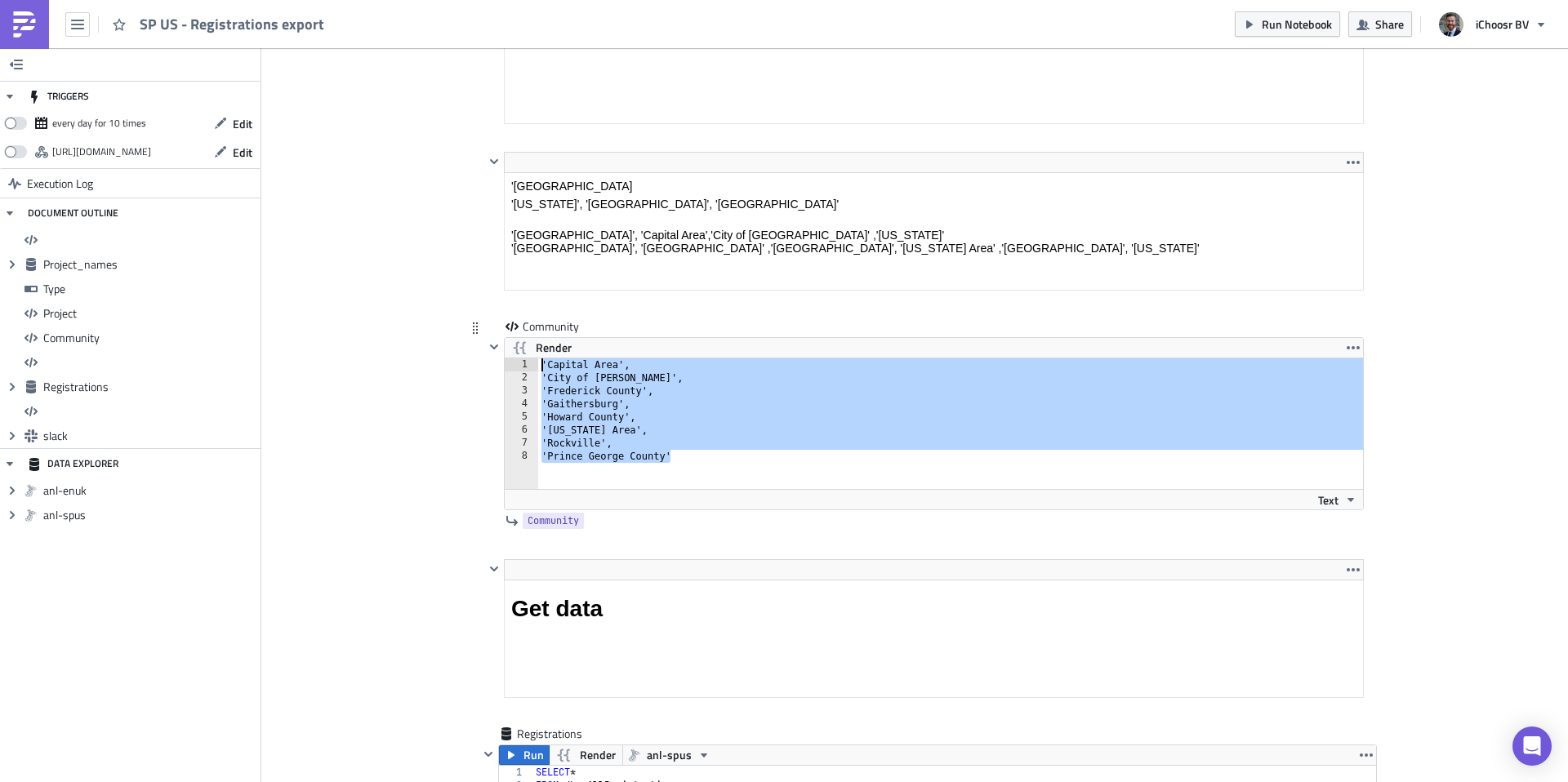
drag, startPoint x: 687, startPoint y: 459, endPoint x: 541, endPoint y: 364, distance: 174.2
click at [541, 364] on div "'Capital Area', 'City of [GEOGRAPHIC_DATA]', '[GEOGRAPHIC_DATA]', '[GEOGRAPHIC_…" at bounding box center [960, 437] width 844 height 157
type textarea "'Capital Area', 'City of [PERSON_NAME]',"
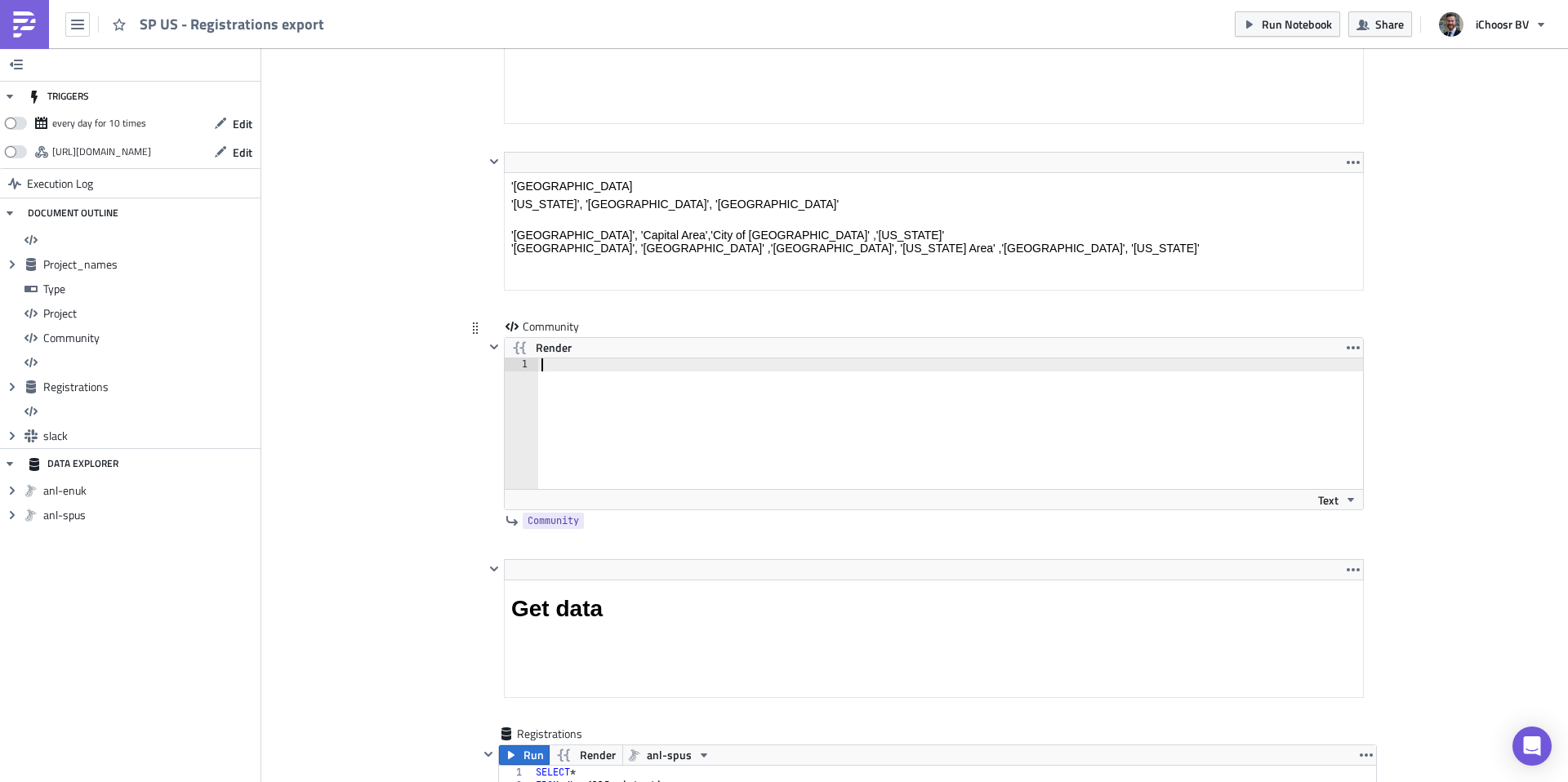
paste textarea "'Turtle Creek'"
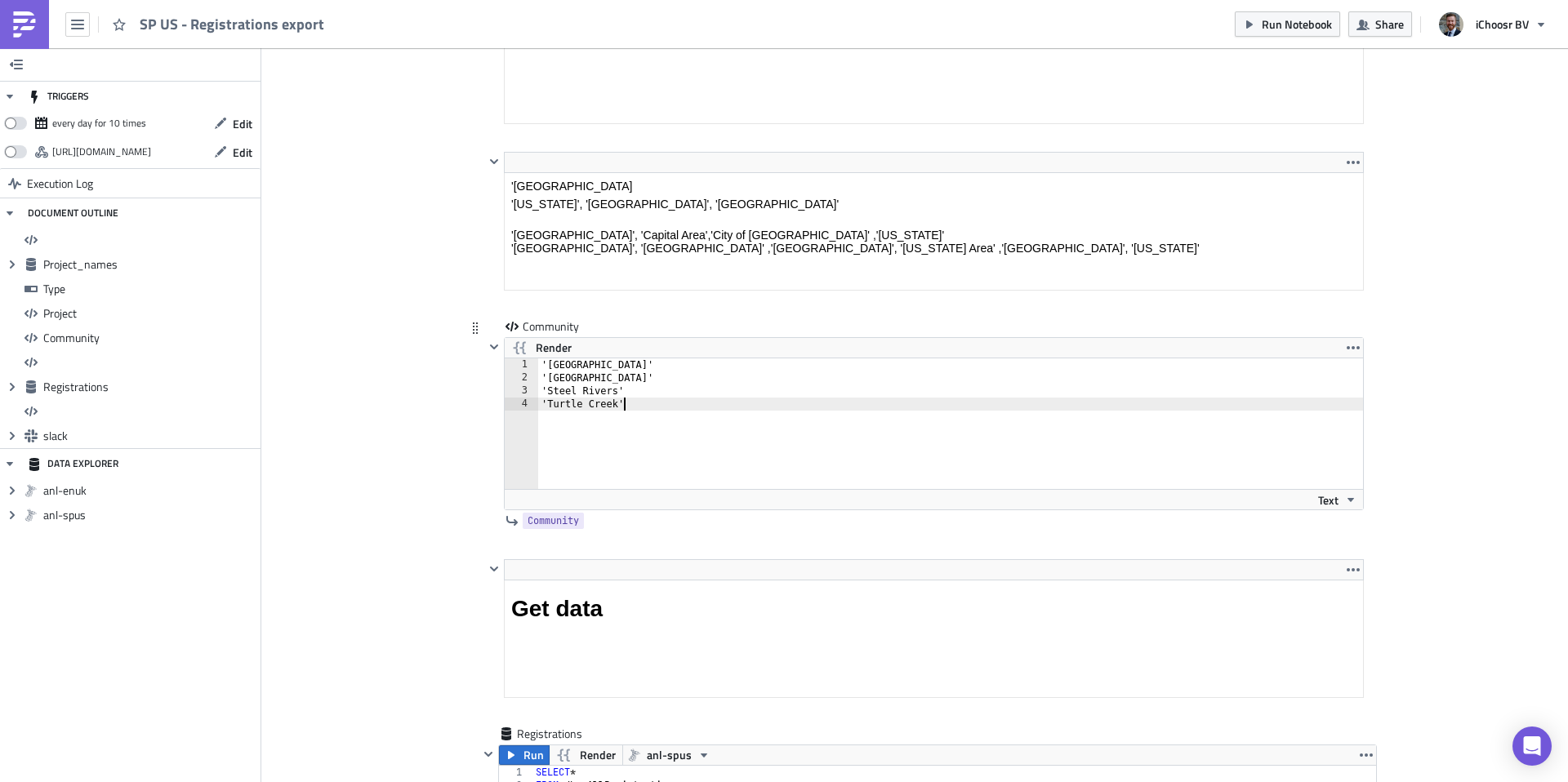
click at [683, 369] on div "'Greater Pittsburgh' 'Pittsburgh' 'Steel Rivers' 'Turtle Creek'" at bounding box center [960, 437] width 844 height 157
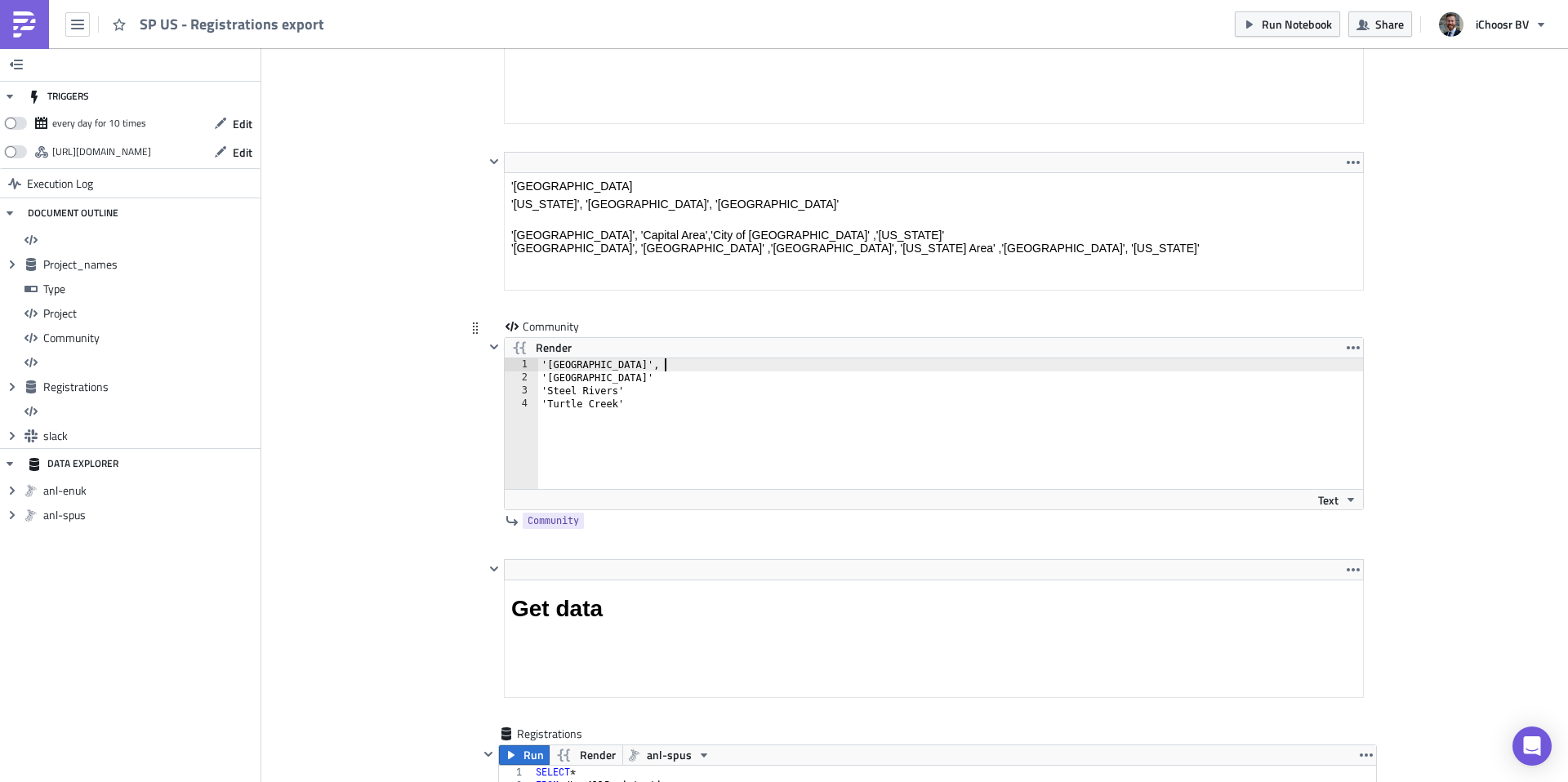
click at [622, 378] on div "'[GEOGRAPHIC_DATA]', 'Pittsburgh' 'Steel Rivers' 'Turtle Creek'" at bounding box center [960, 437] width 844 height 157
click at [627, 389] on div "'[GEOGRAPHIC_DATA]', '[GEOGRAPHIC_DATA]', 'Steel Rivers' 'Turtle Creek'" at bounding box center [960, 437] width 844 height 157
type textarea "'Steel Rivers',"
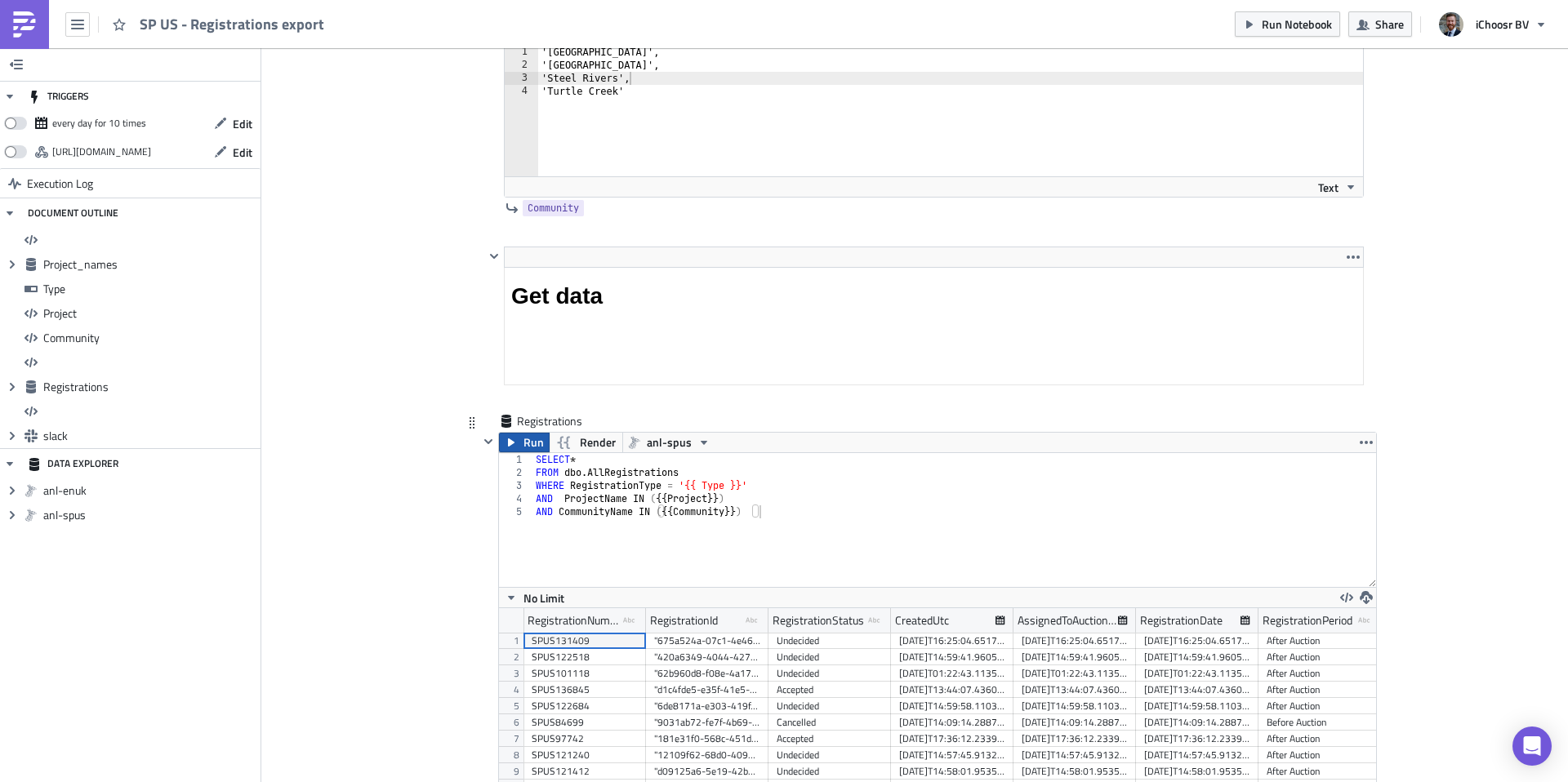
click at [518, 442] on button "Run" at bounding box center [524, 443] width 51 height 20
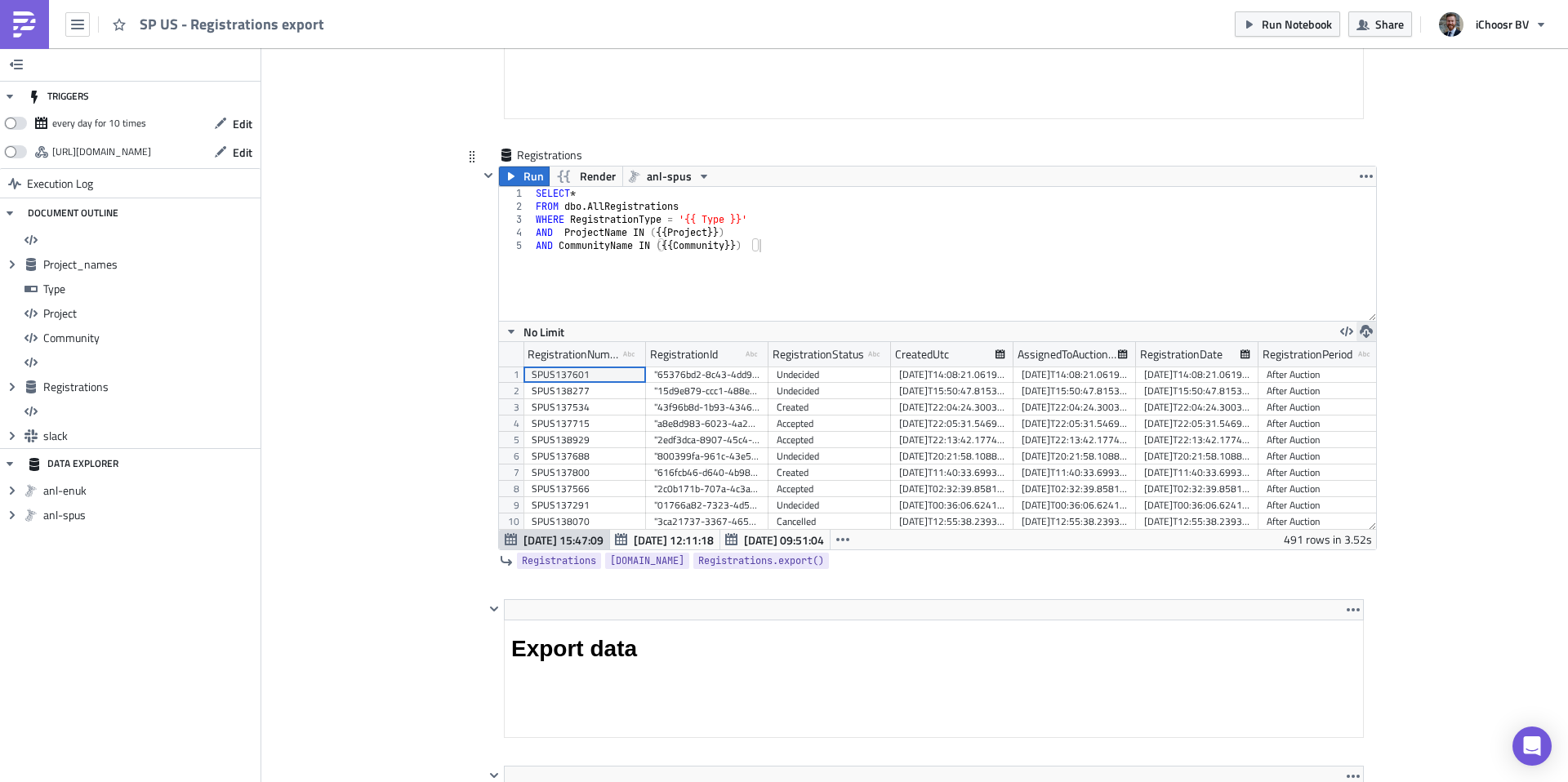
click at [1176, 331] on icon "button" at bounding box center [1366, 332] width 13 height 13
click at [1176, 272] on div "CSV" at bounding box center [1430, 271] width 127 height 16
